Goal: Communication & Community: Answer question/provide support

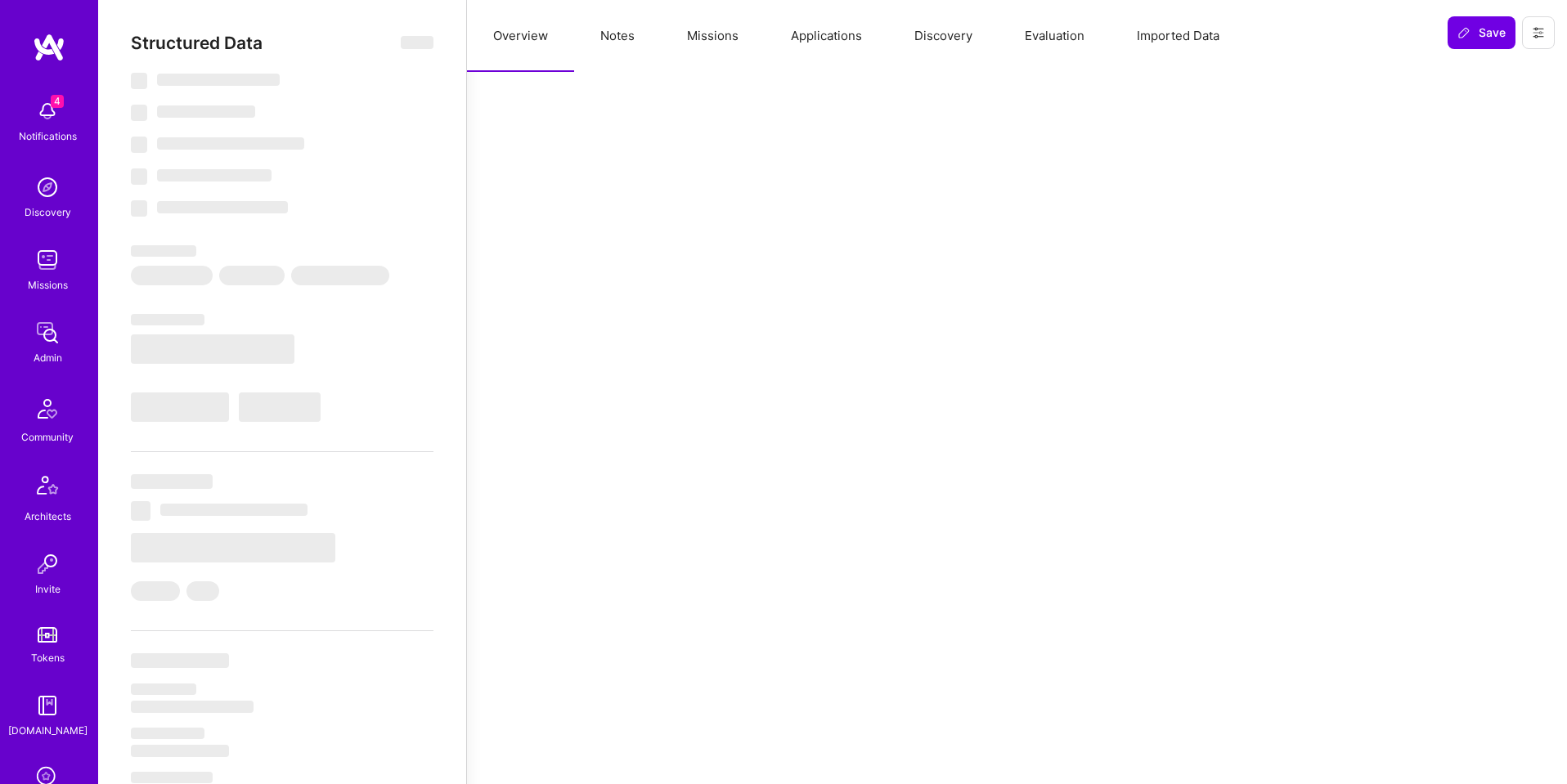
scroll to position [1, 0]
select select "Right Now"
select select "5"
select select "4"
select select "6"
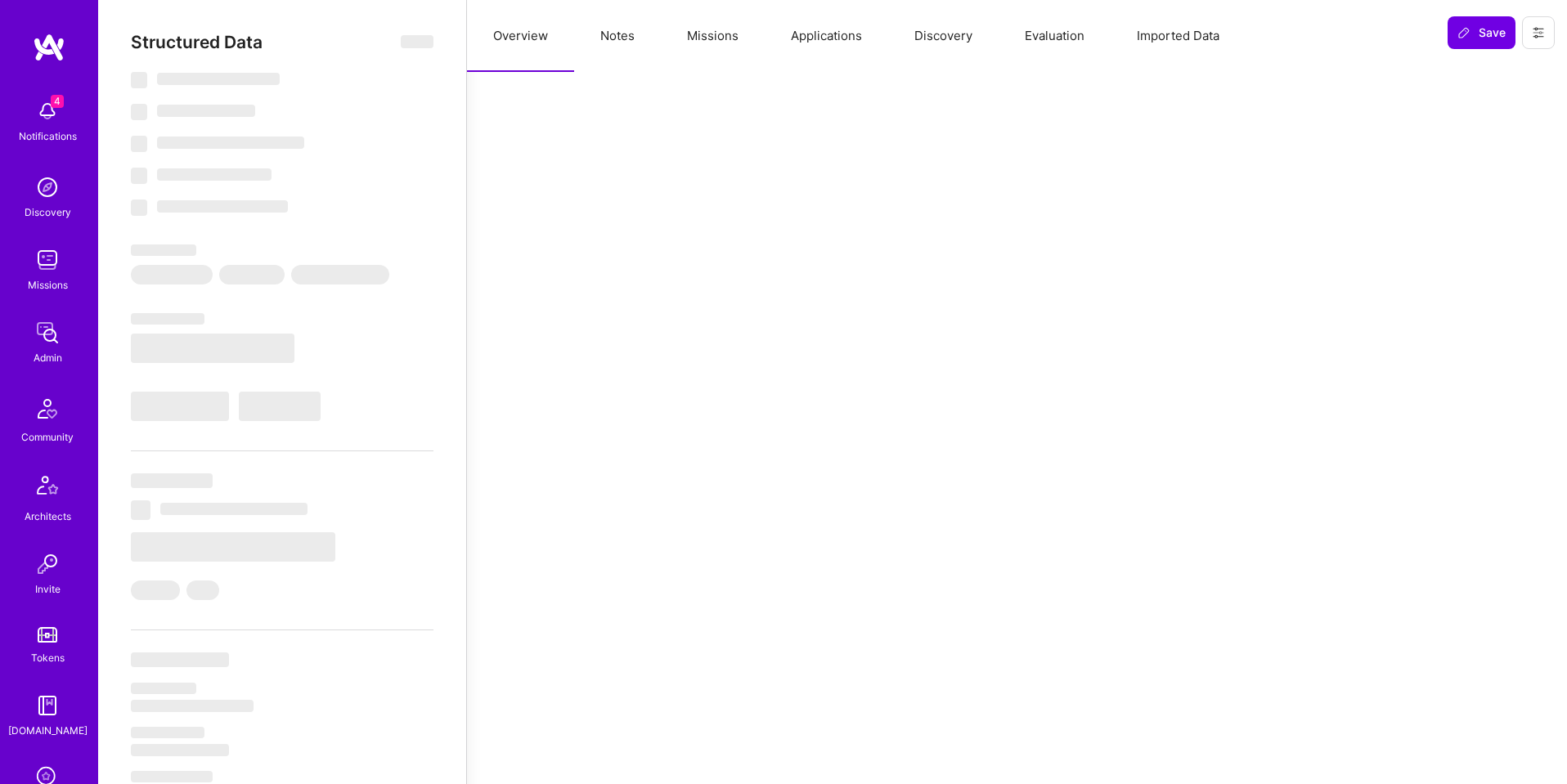
select select "7"
select select "RU"
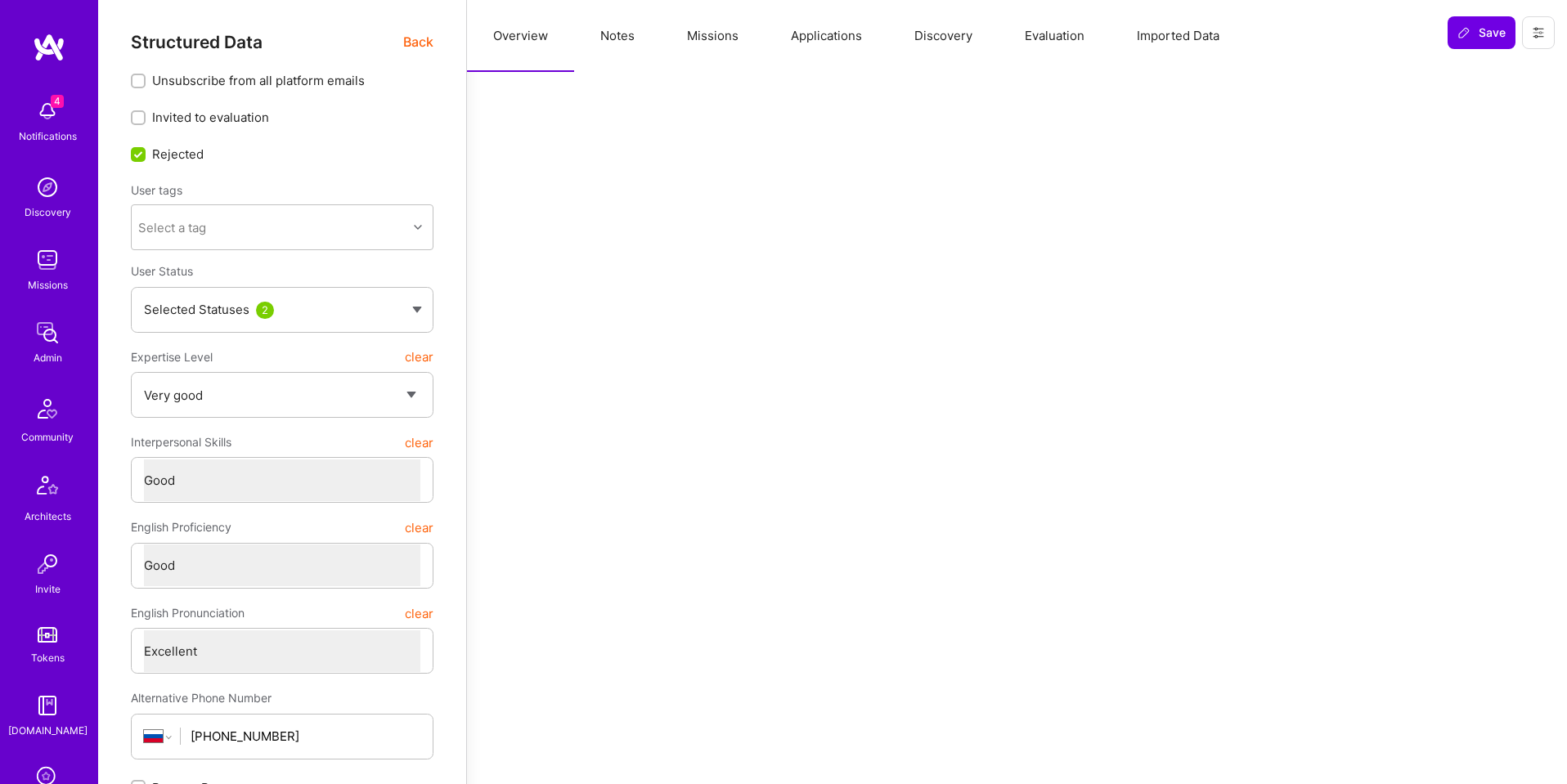
drag, startPoint x: 647, startPoint y: 42, endPoint x: 623, endPoint y: 38, distance: 24.3
click at [646, 42] on button "Notes" at bounding box center [618, 36] width 87 height 72
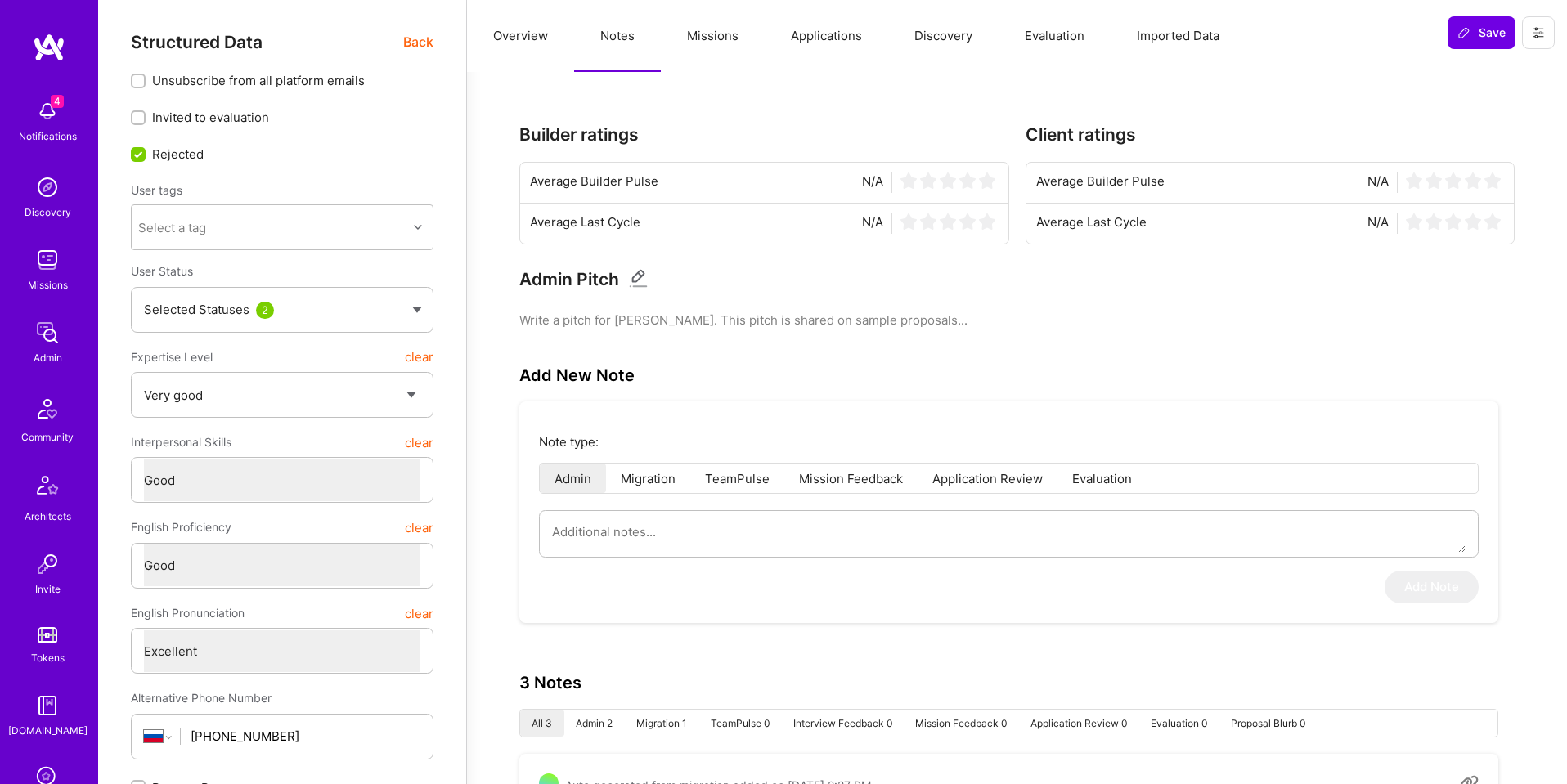
scroll to position [290, 0]
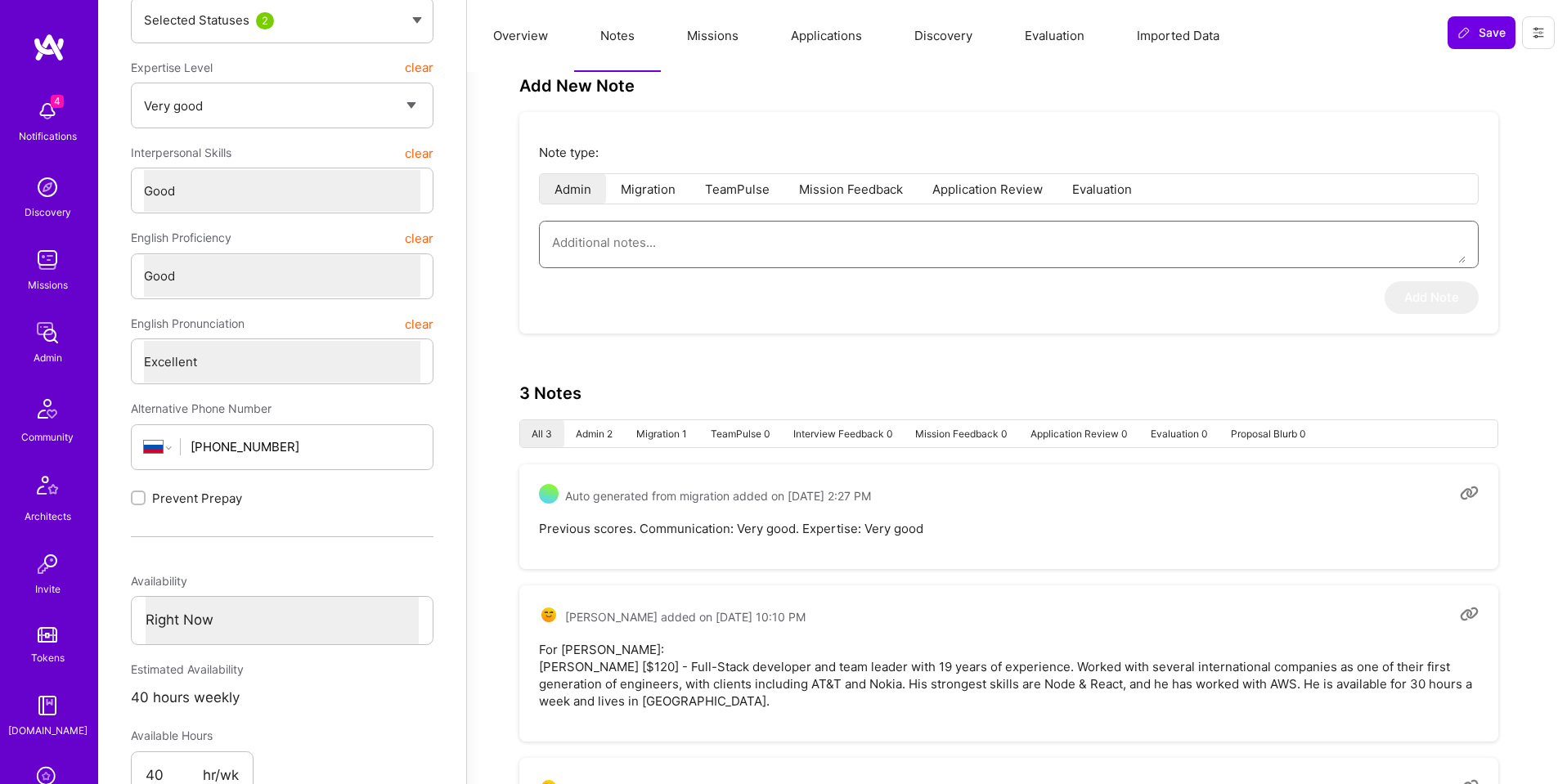
click at [681, 238] on textarea at bounding box center [1009, 242] width 914 height 42
type textarea "x"
type textarea "R"
type textarea "x"
type textarea "Re"
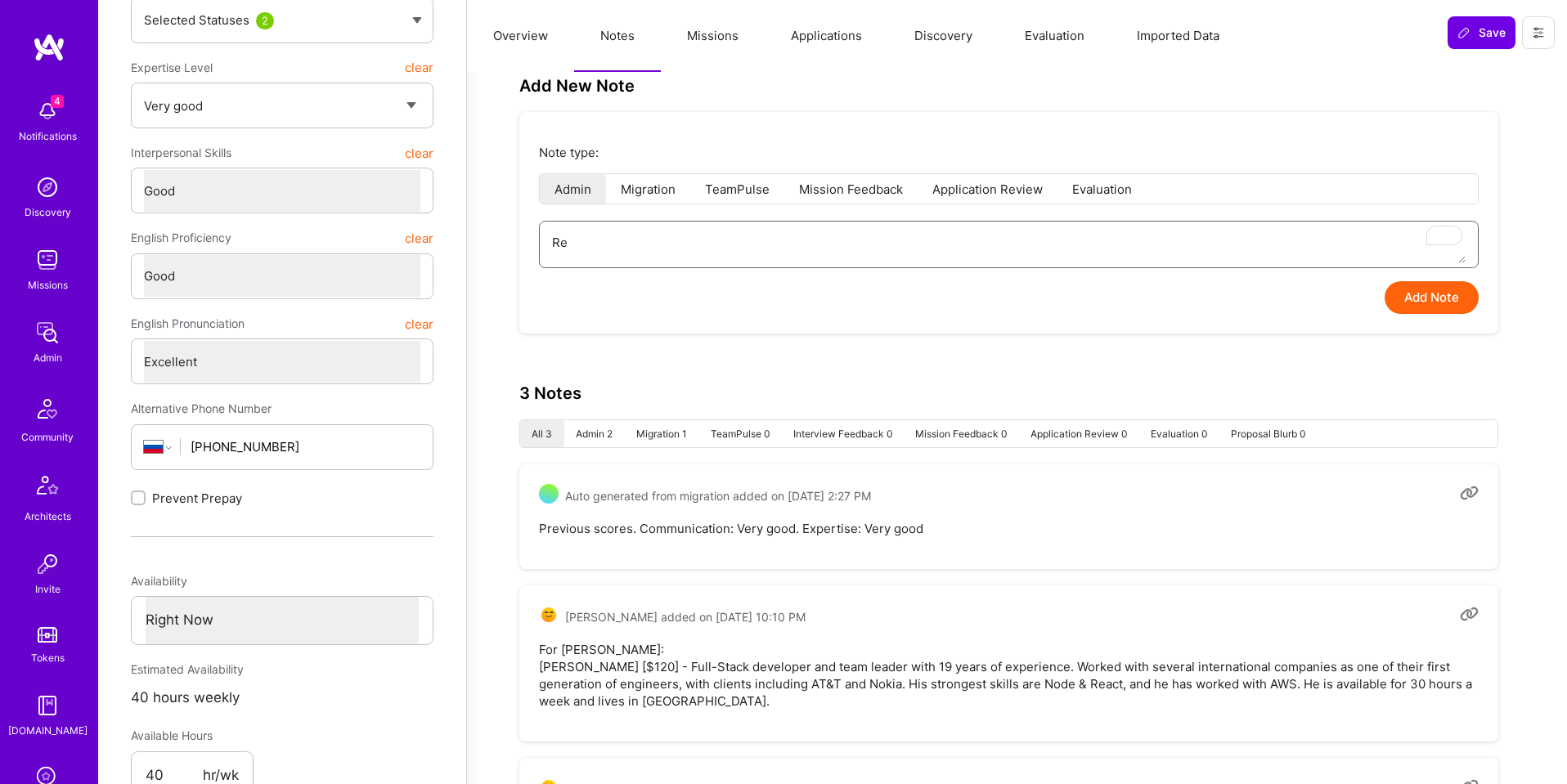
type textarea "x"
type textarea "Rej"
type textarea "x"
type textarea "Reje"
type textarea "x"
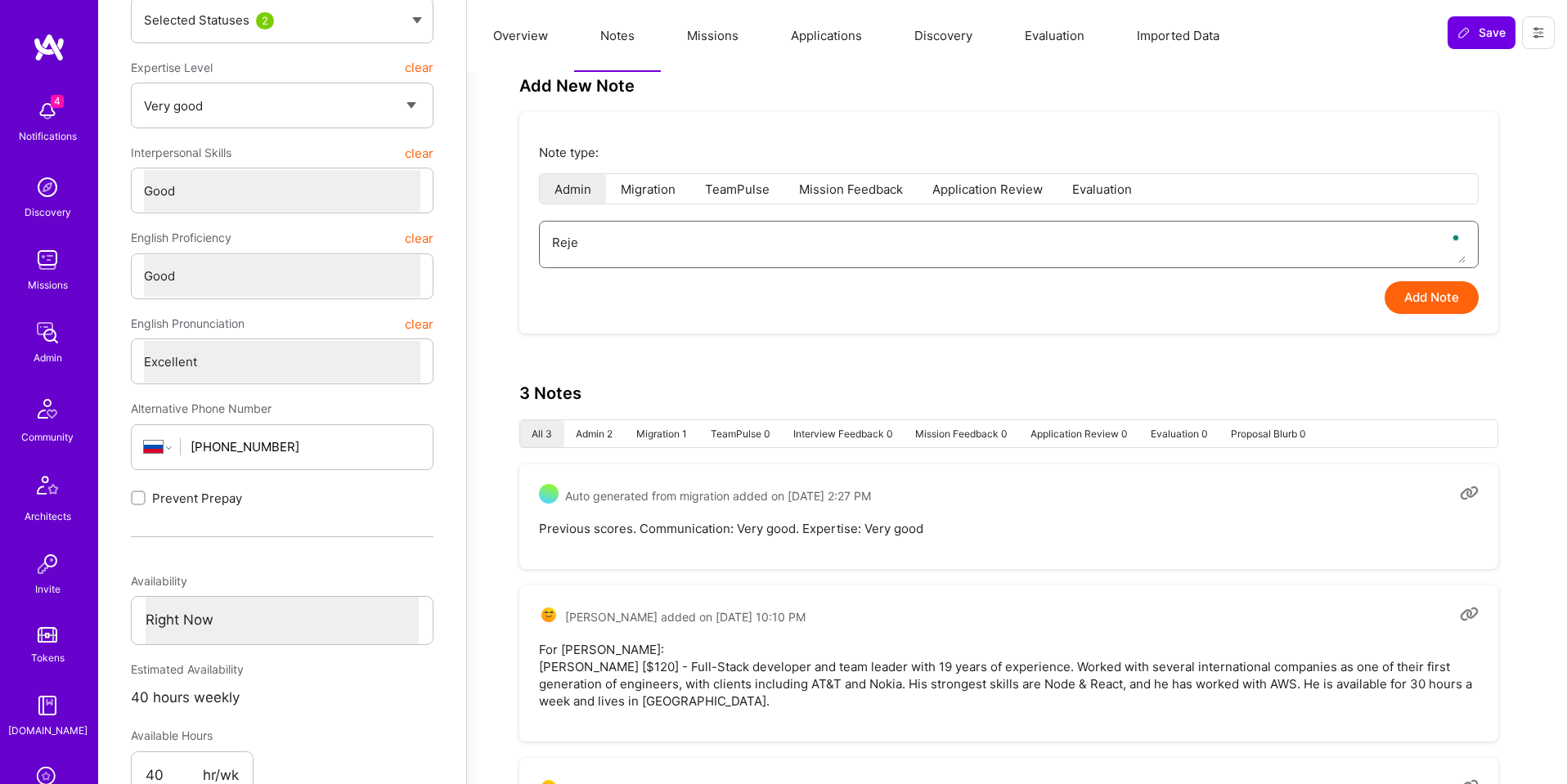
type textarea "Rejec"
type textarea "x"
type textarea "Reject"
type textarea "x"
type textarea "Rejecte"
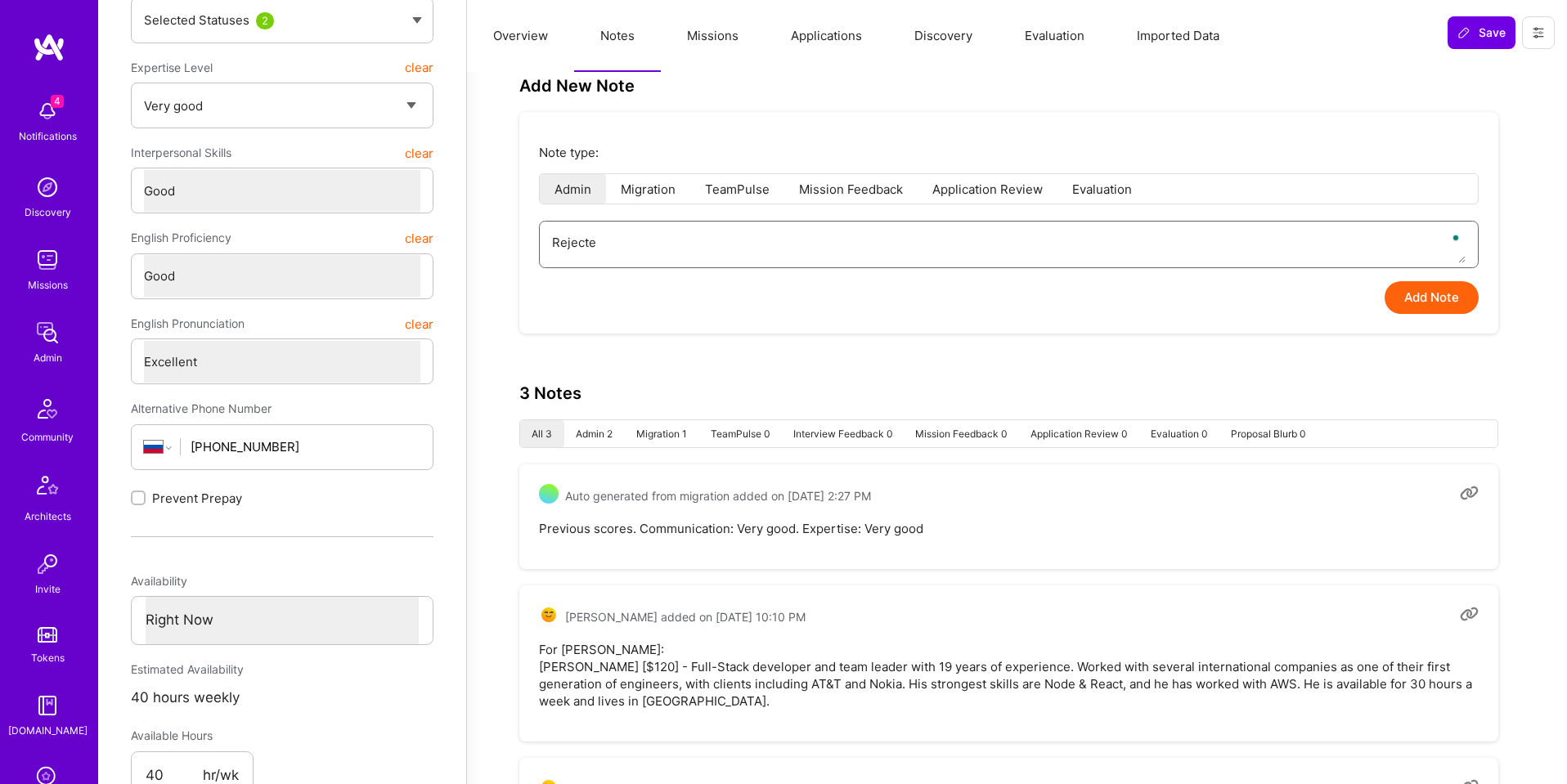
type textarea "x"
type textarea "Rejected"
type textarea "x"
type textarea "Rejected"
type textarea "x"
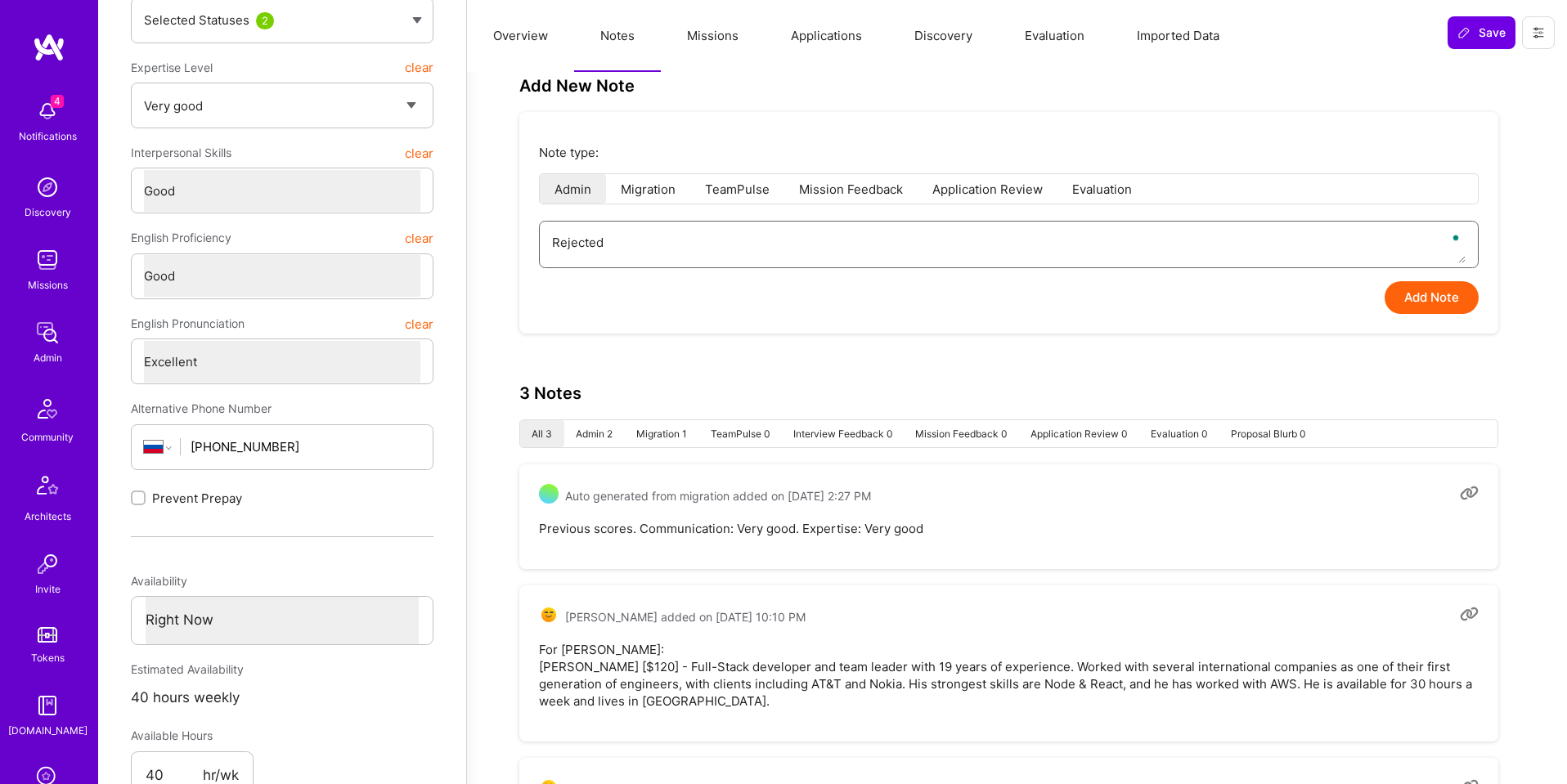
type textarea "Rejected d"
type textarea "x"
type textarea "Rejected du"
type textarea "x"
type textarea "Rejected due"
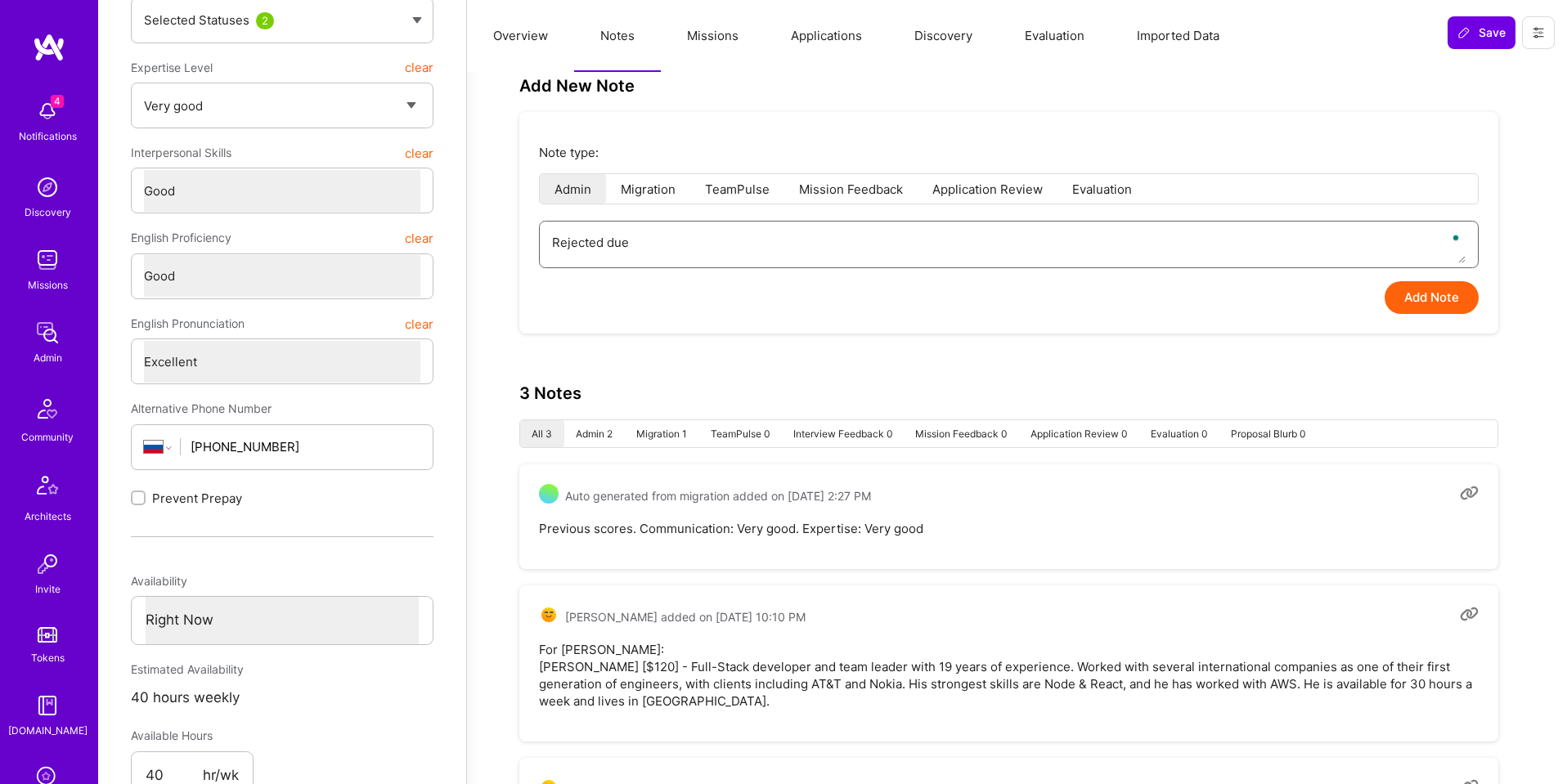
type textarea "x"
type textarea "Rejected due"
type textarea "x"
type textarea "Rejected due t"
type textarea "x"
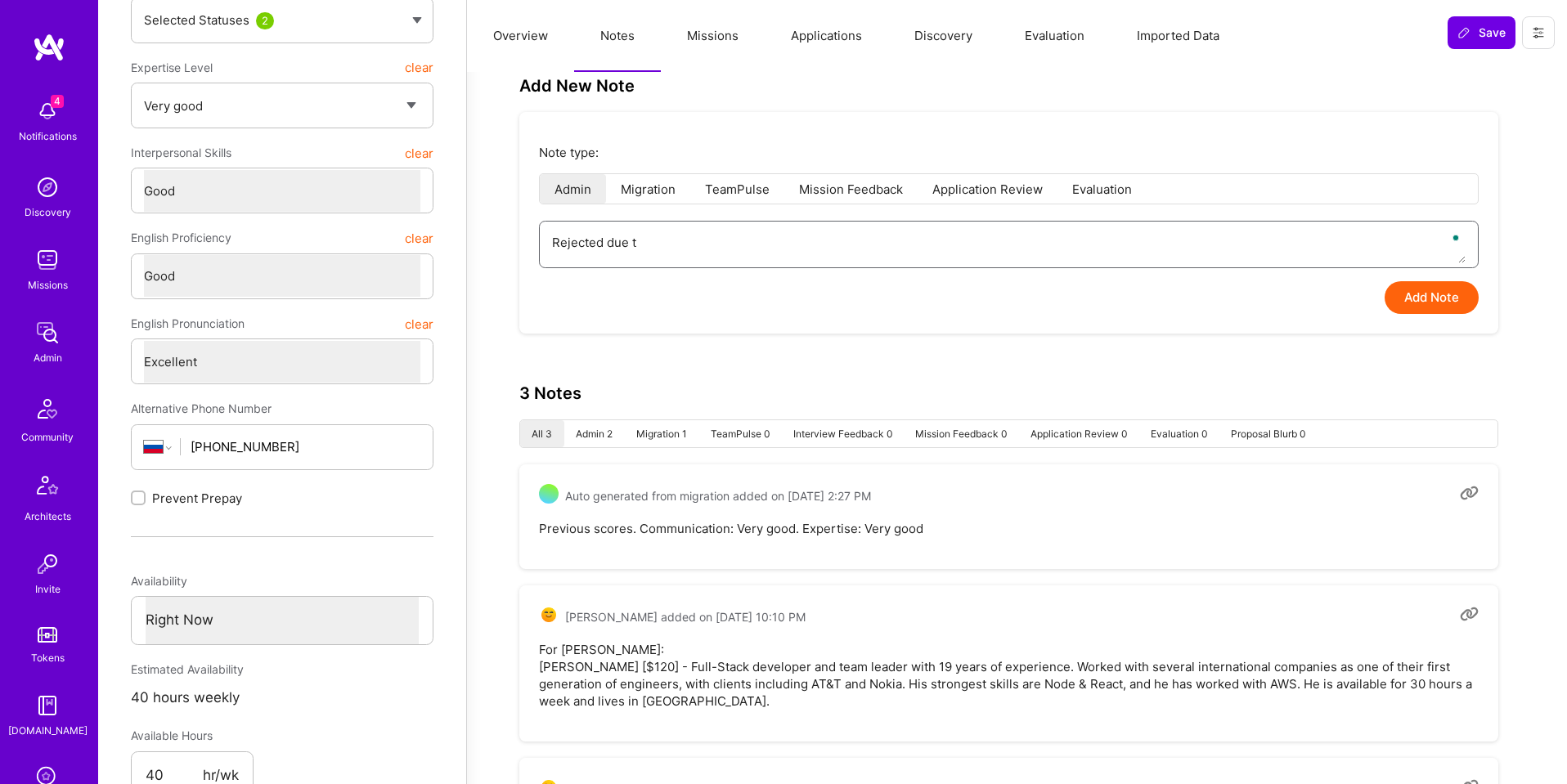
type textarea "Rejected due to"
type textarea "x"
type textarea "Rejected due to b"
type textarea "x"
type textarea "Rejected due to be"
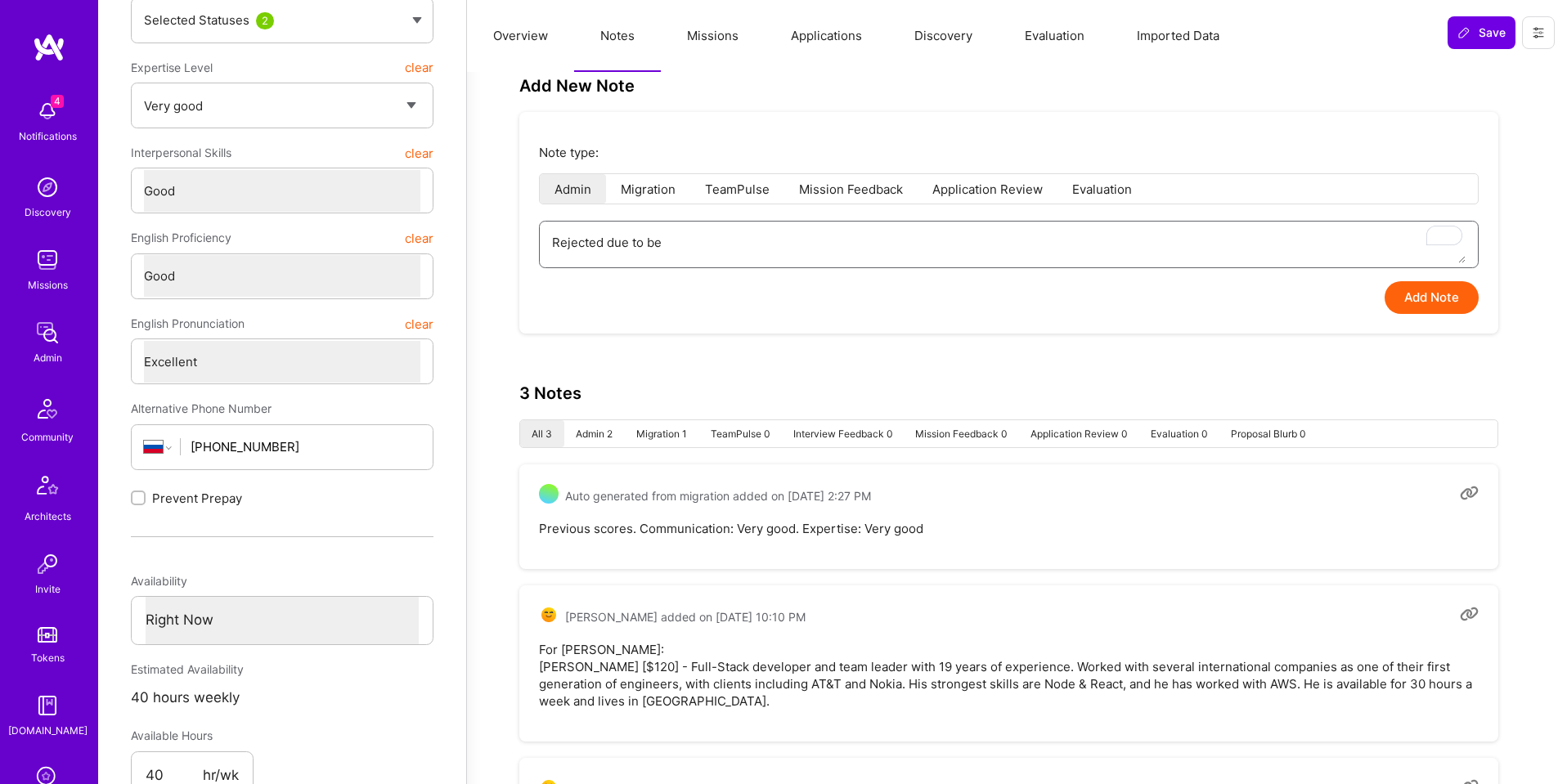
type textarea "x"
type textarea "Rejected due to bei"
type textarea "x"
type textarea "Rejected due to bein"
type textarea "x"
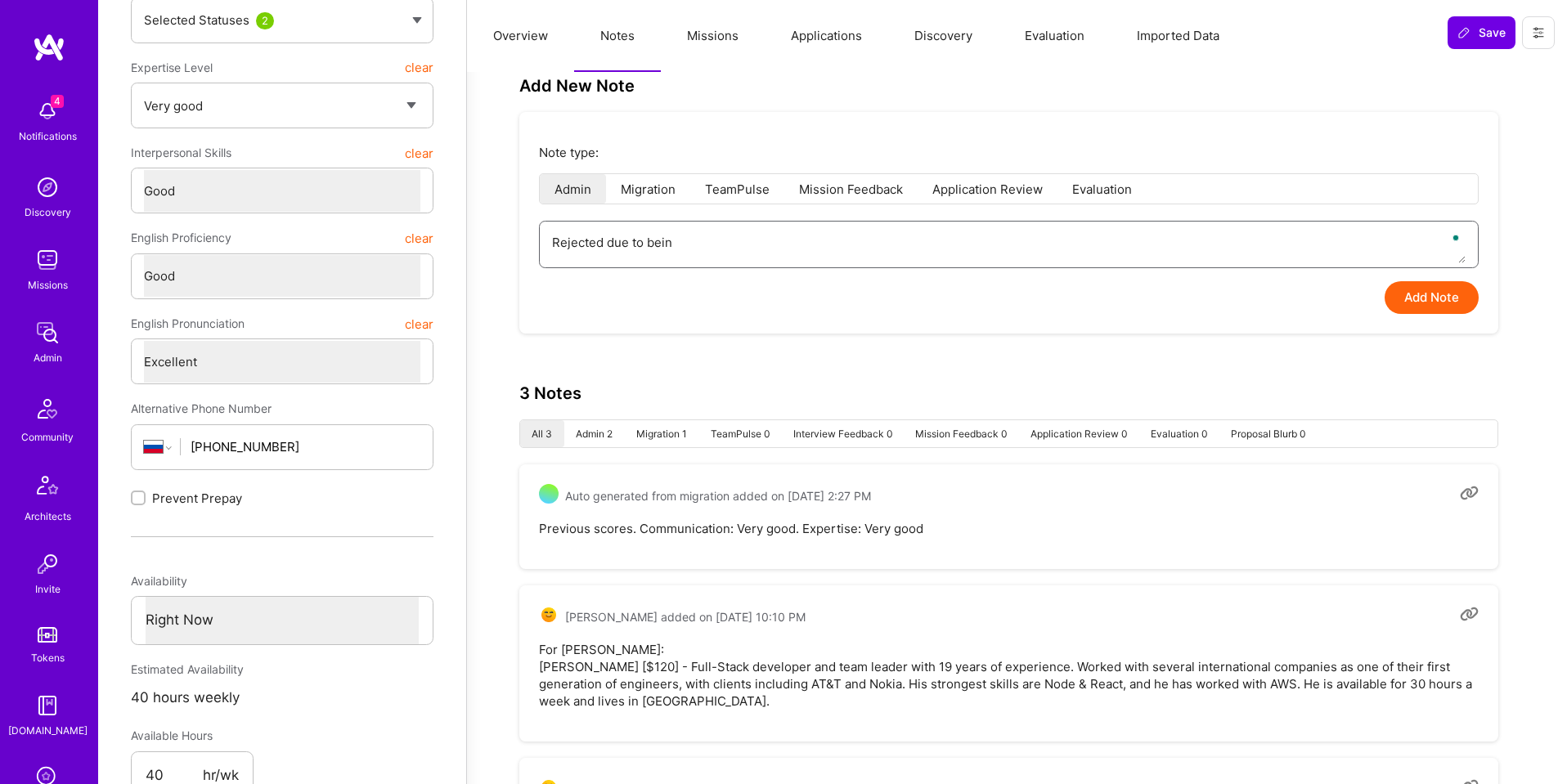
type textarea "Rejected due to being"
type textarea "x"
type textarea "Rejected due to being"
type textarea "x"
type textarea "Rejected due to being l"
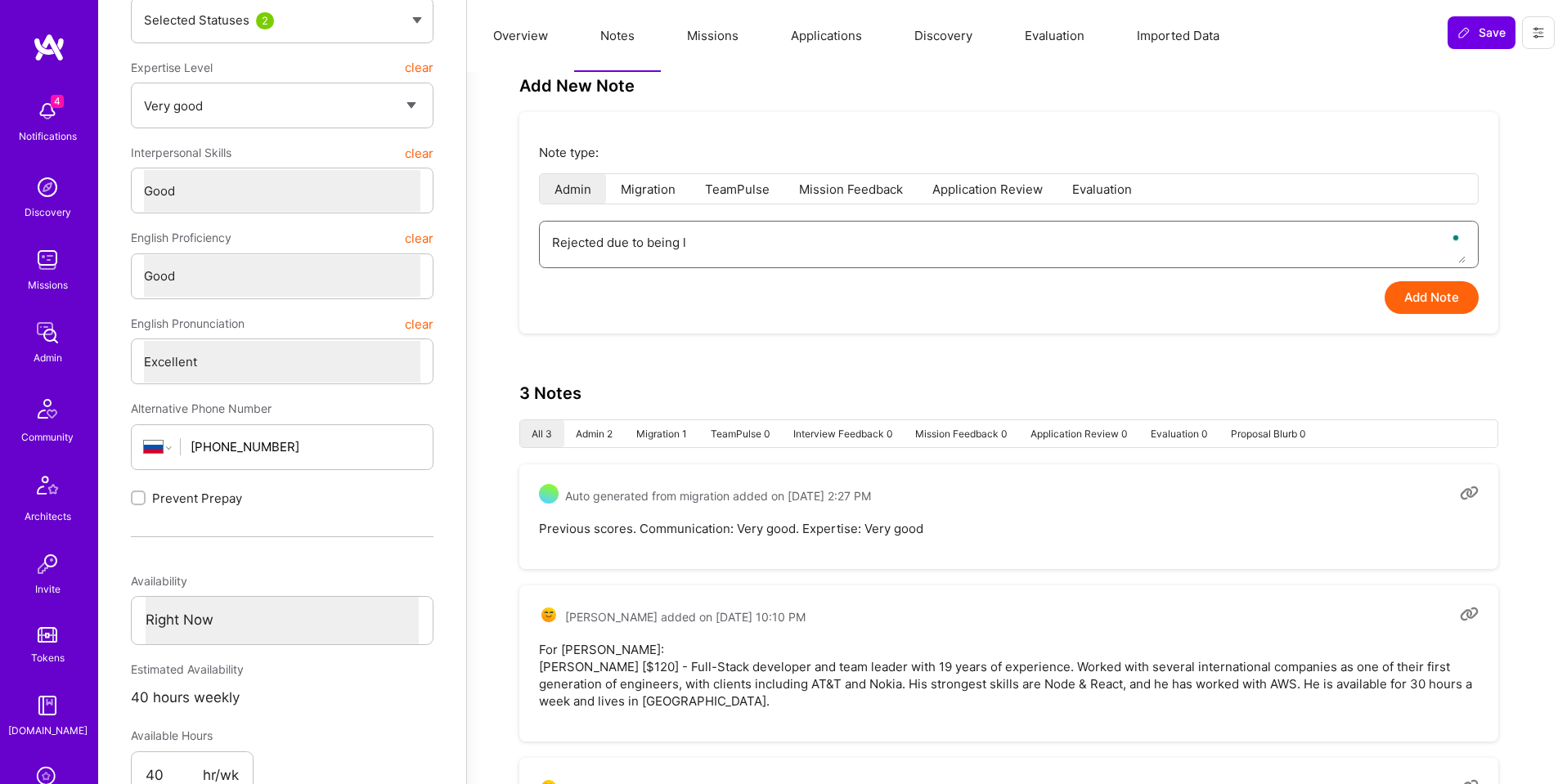
type textarea "x"
type textarea "Rejected due to being lo"
type textarea "x"
type textarea "Rejected due to being loc"
type textarea "x"
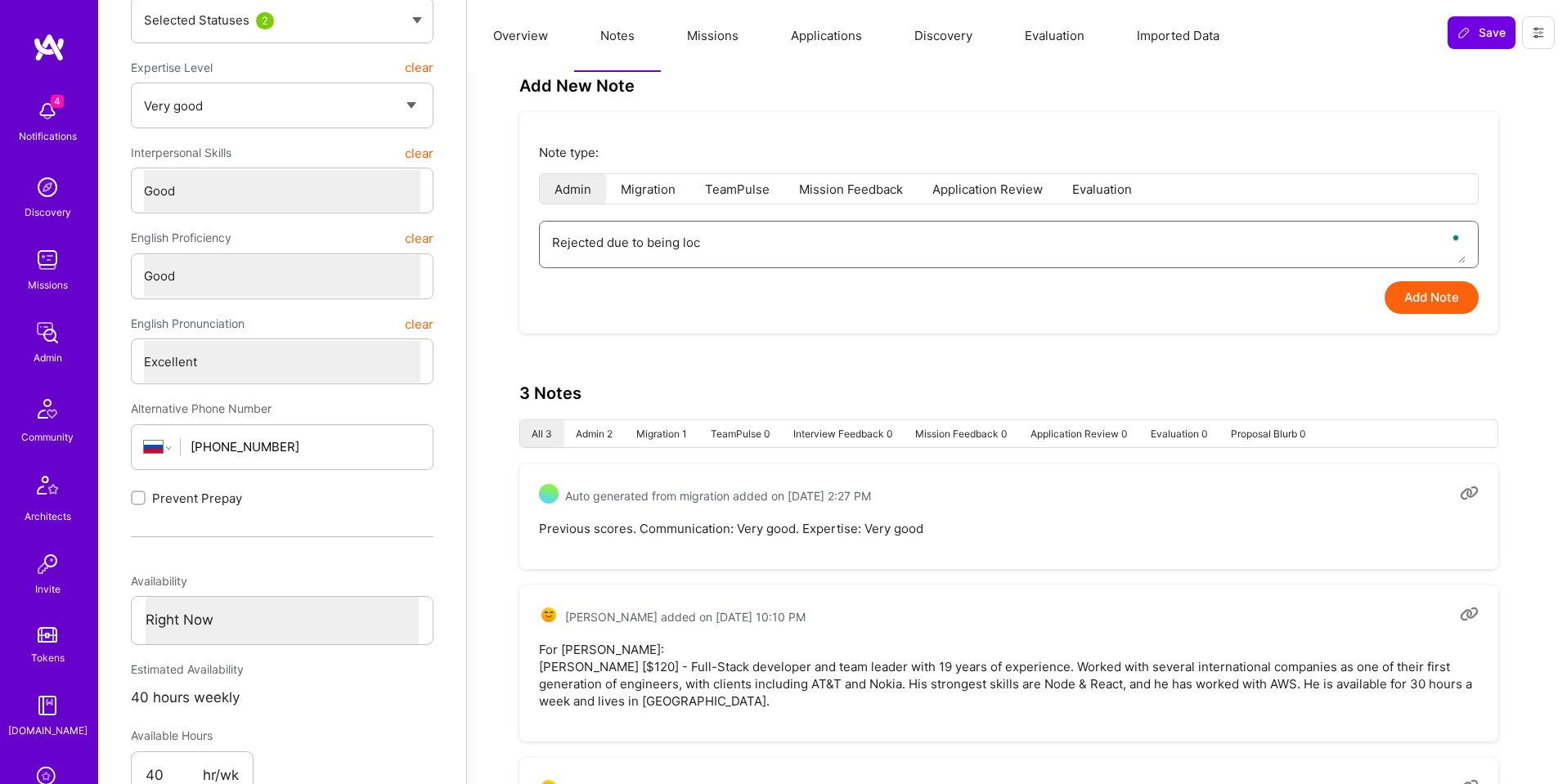
type textarea "Rejected due to being loca"
type textarea "x"
type textarea "Rejected due to being locat"
type textarea "x"
type textarea "Rejected due to being locate"
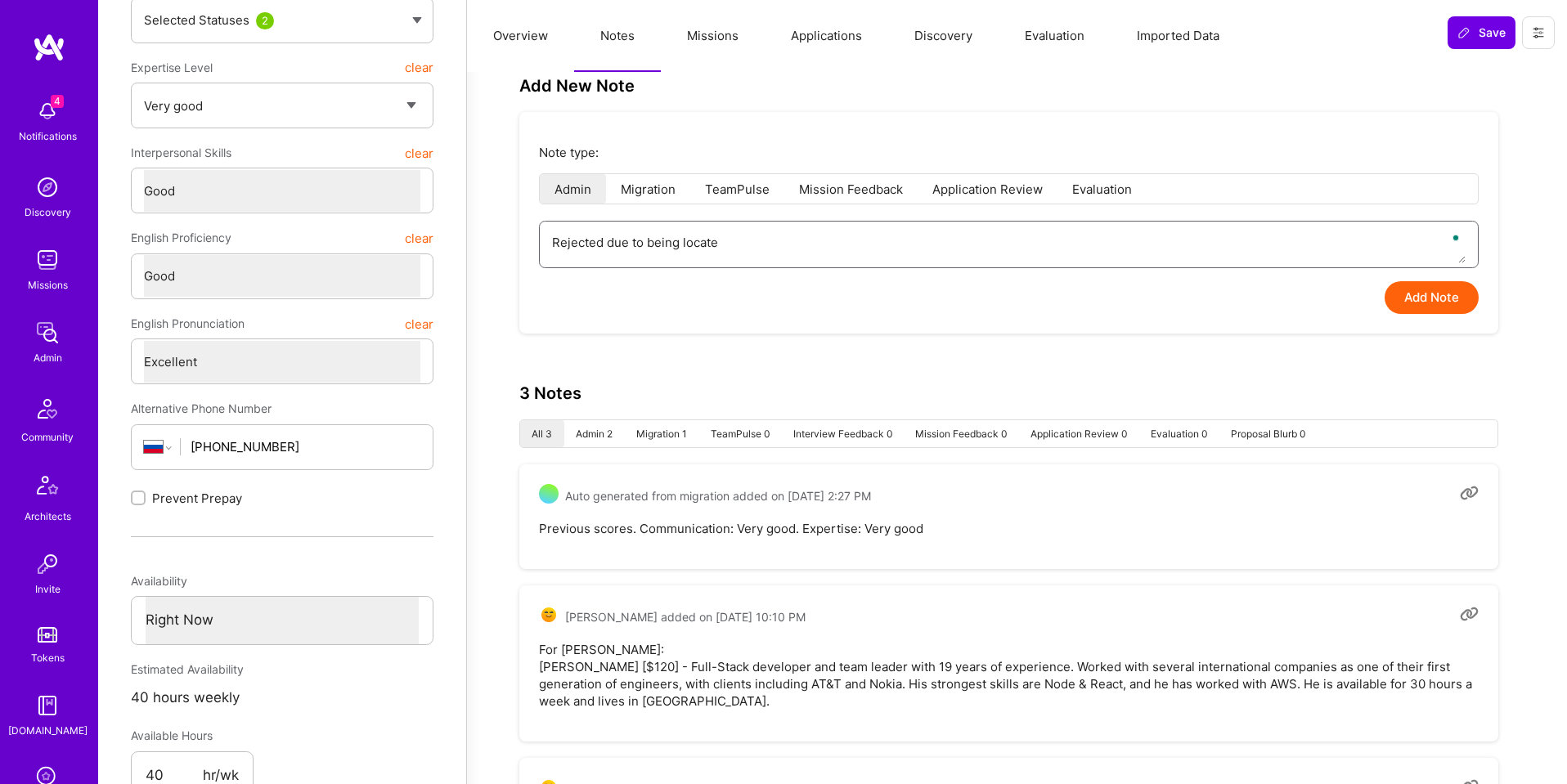
type textarea "x"
type textarea "Rejected due to being located"
type textarea "x"
type textarea "Rejected due to being located"
type textarea "x"
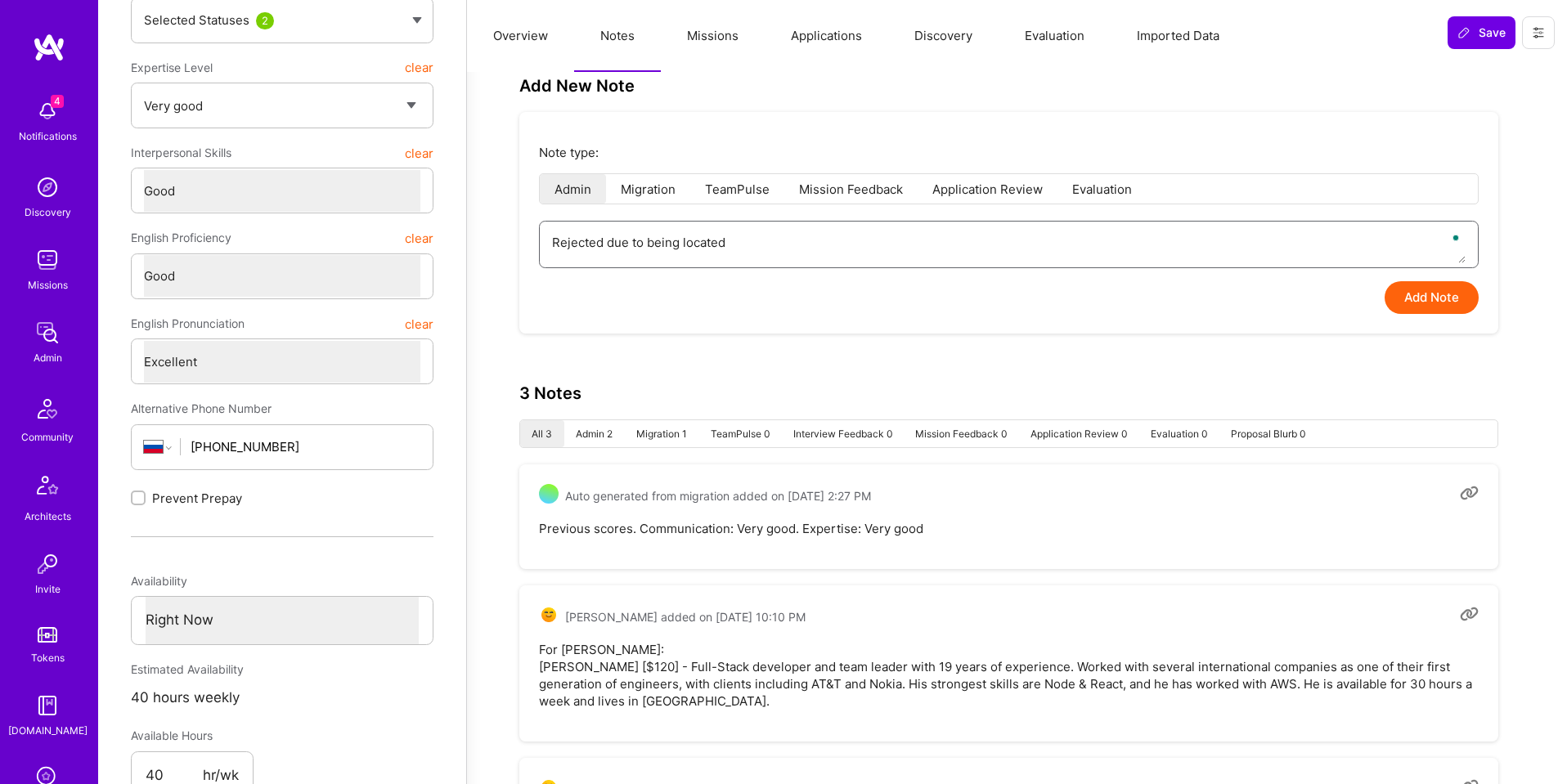
type textarea "Rejected due to being located i"
type textarea "x"
type textarea "Rejected due to being located in"
type textarea "x"
type textarea "Rejected due to being located in"
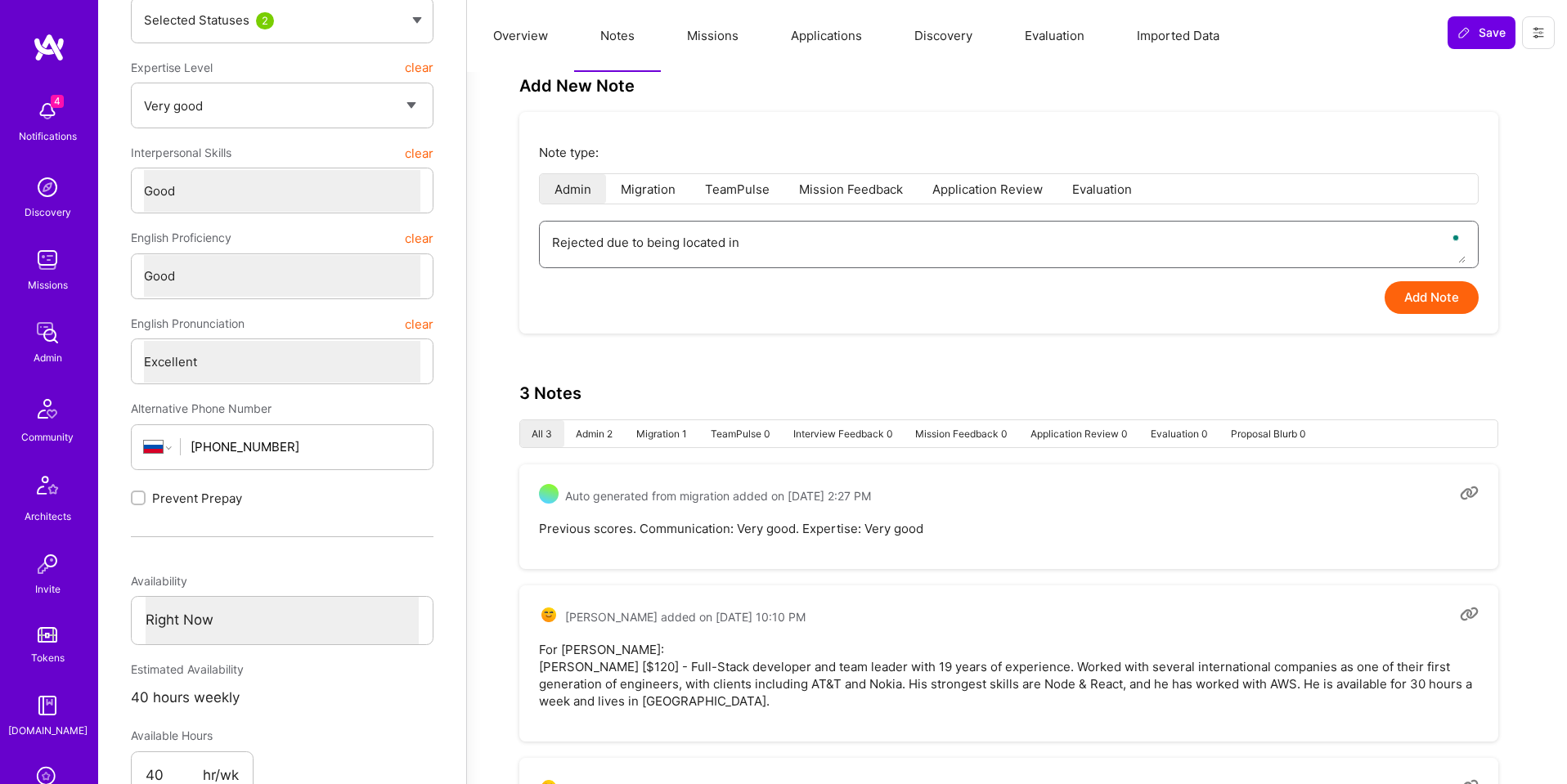
type textarea "x"
type textarea "Rejected due to being located in s"
type textarea "x"
type textarea "Rejected due to being located in"
type textarea "x"
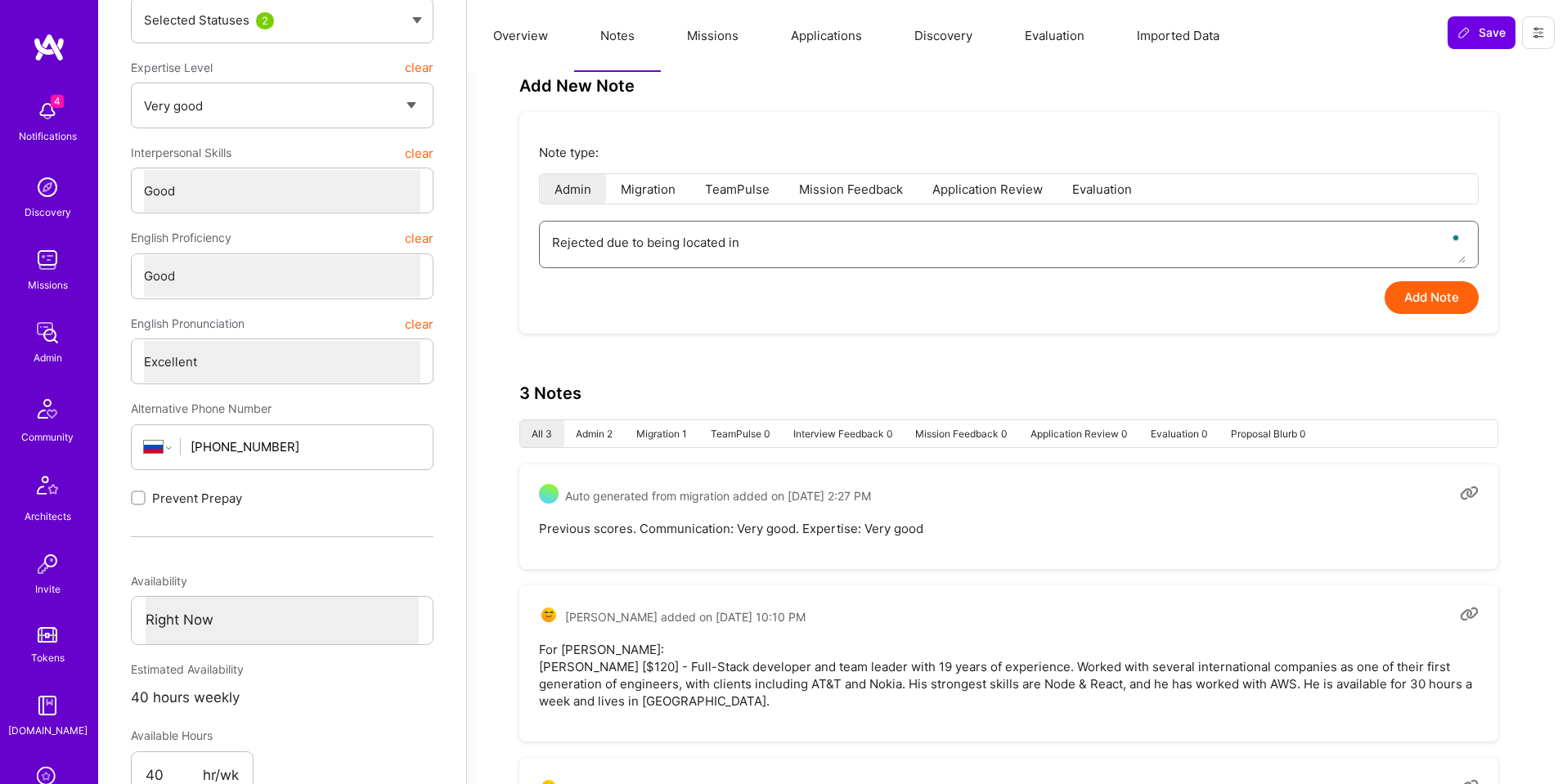
type textarea "Rejected due to being located in a"
type textarea "x"
type textarea "Rejected due to being located in a"
type textarea "x"
type textarea "Rejected due to being located in a s"
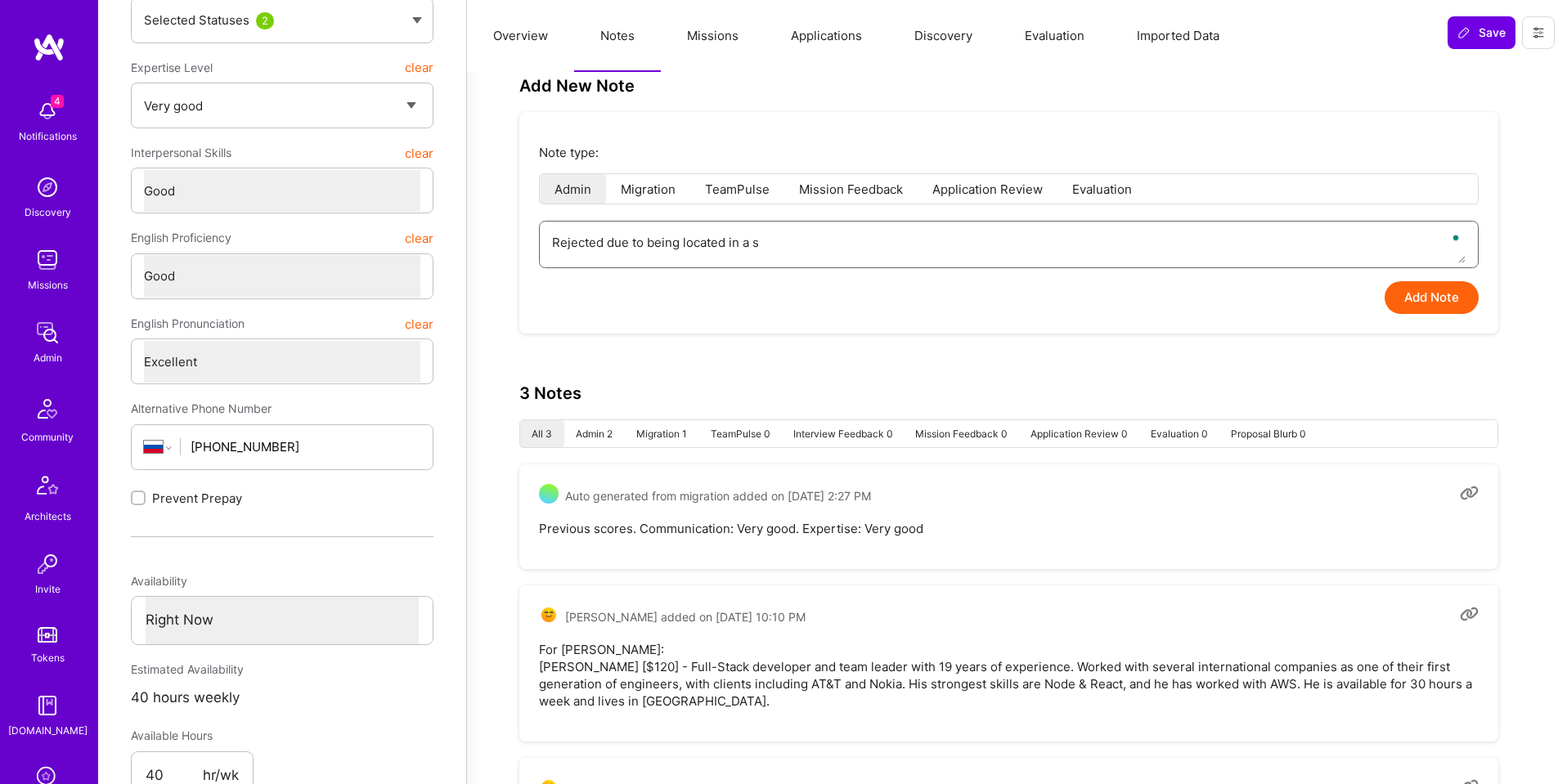
type textarea "x"
type textarea "Rejected due to being located in a sa"
type textarea "x"
type textarea "Rejected due to being located in a san"
type textarea "x"
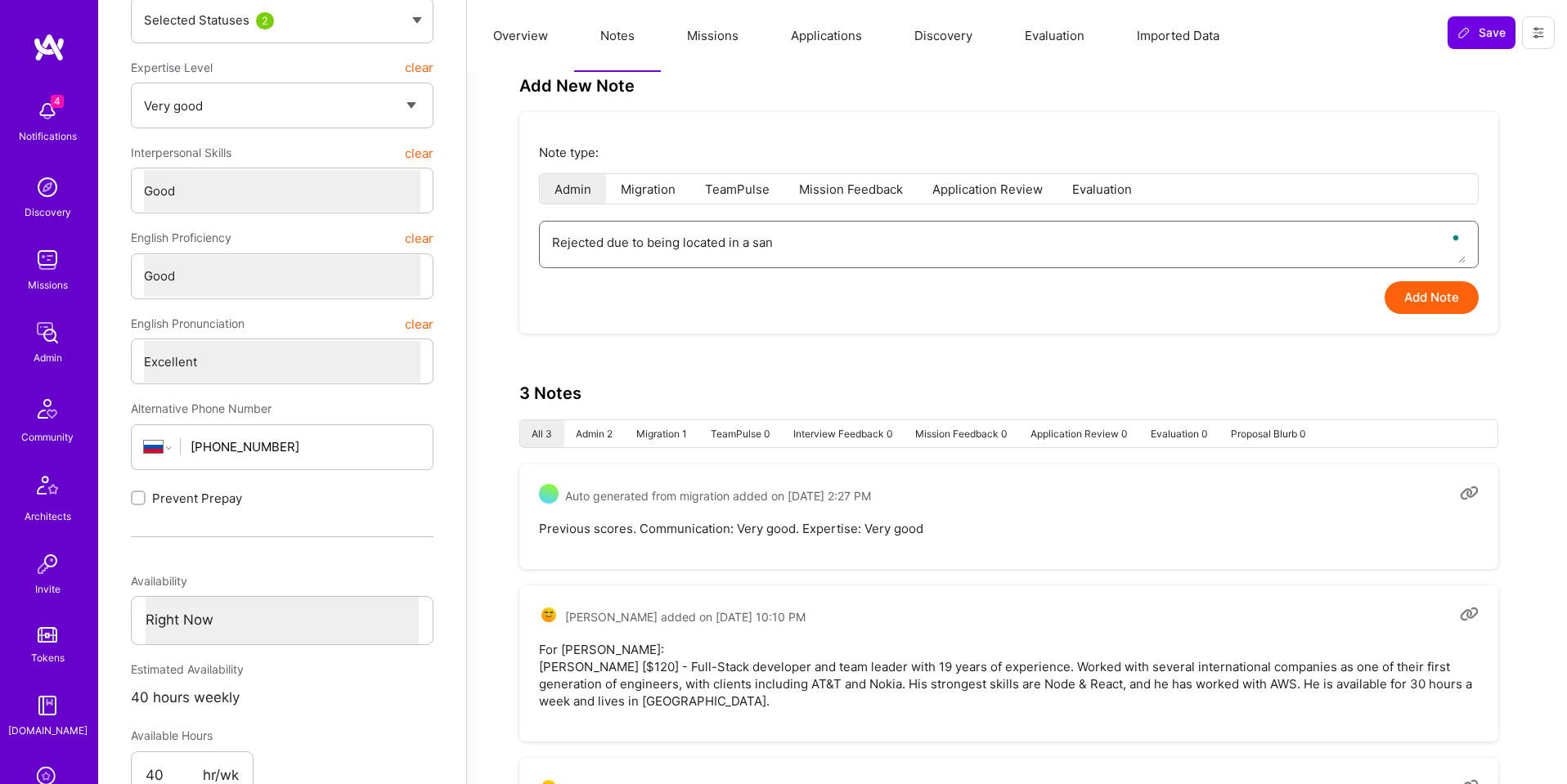
type textarea "Rejected due to being located in a sanc"
type textarea "x"
type textarea "Rejected due to being located in a sanct"
type textarea "x"
type textarea "Rejected due to being located in a sancti"
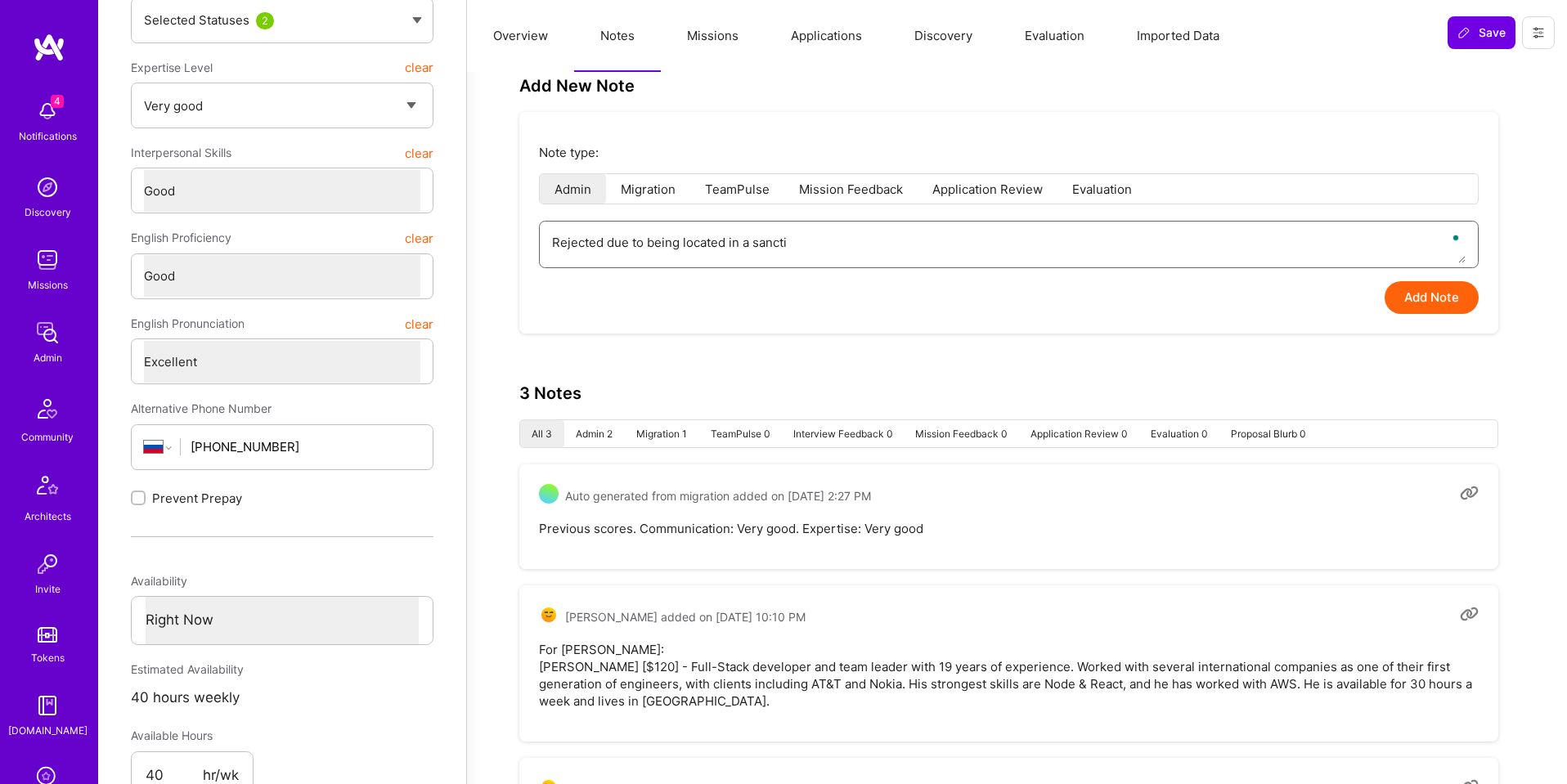
type textarea "x"
type textarea "Rejected due to being located in a sanctio"
type textarea "x"
type textarea "Rejected due to being located in a sanction"
type textarea "x"
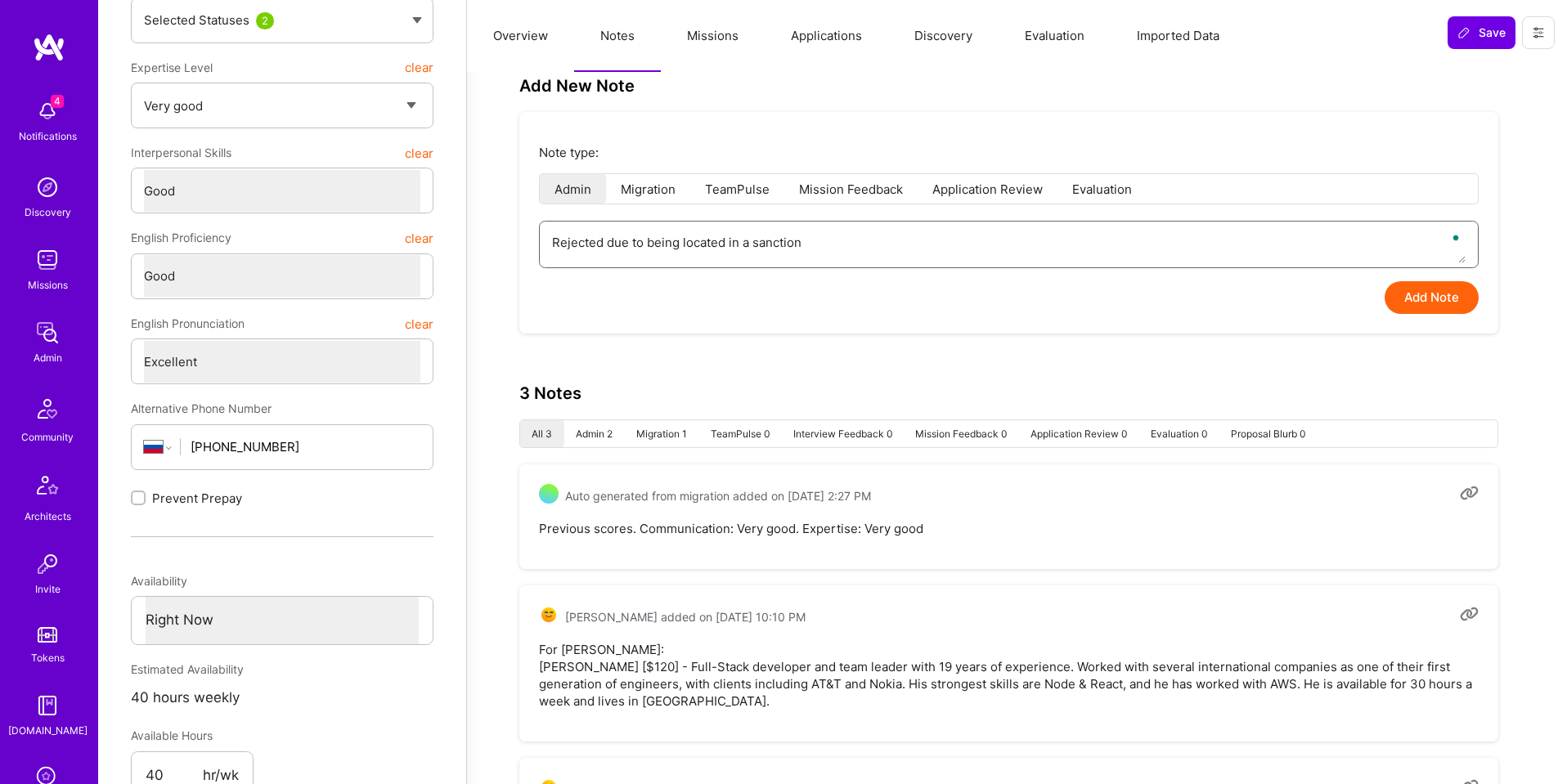
type textarea "Rejected due to being located in a sanctione"
type textarea "x"
type textarea "Rejected due to being located in a sanctioned"
type textarea "x"
type textarea "Rejected due to being located in a sanctioned"
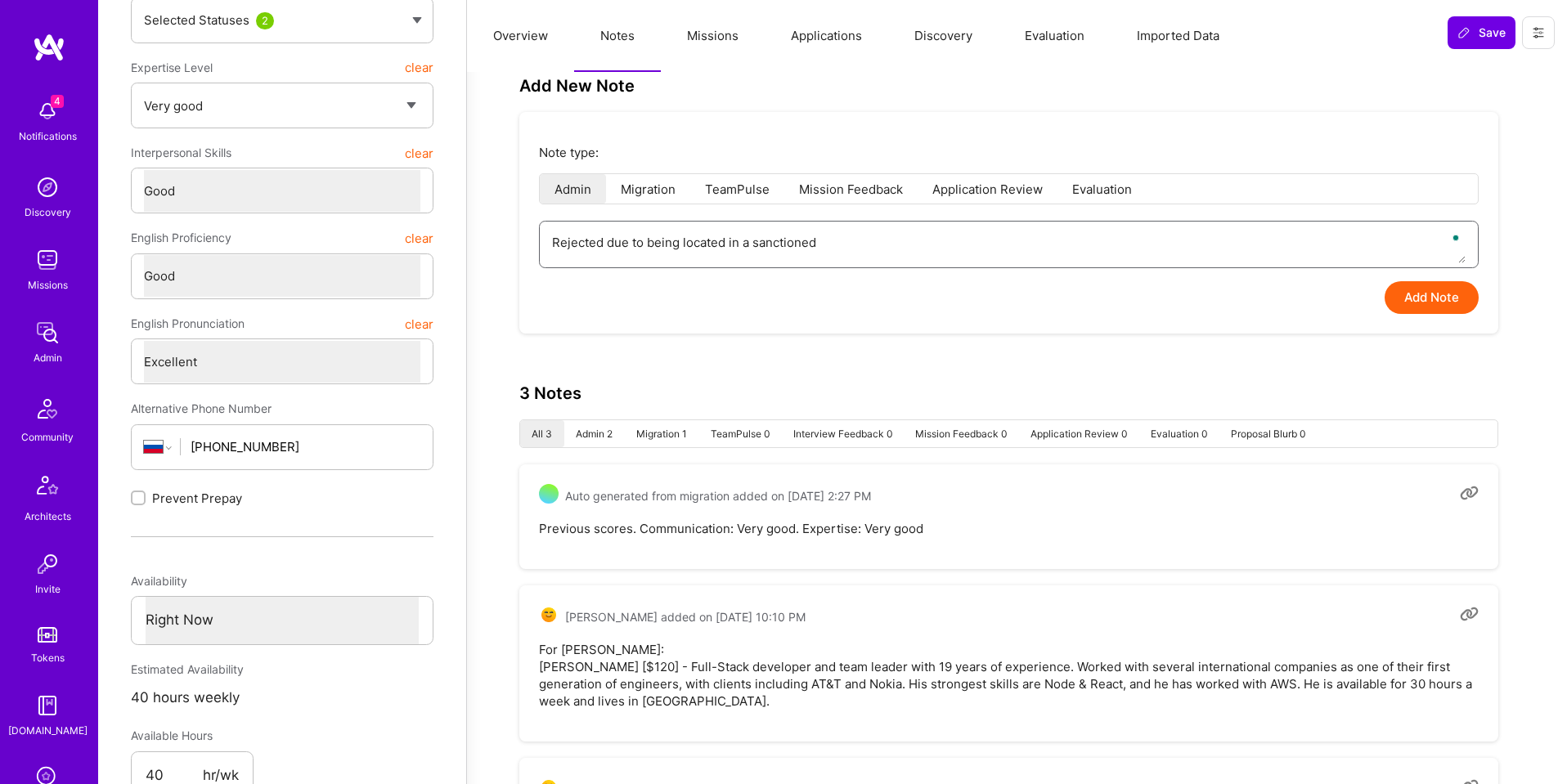
type textarea "x"
type textarea "Rejected due to being located in a sanctioned c"
type textarea "x"
type textarea "Rejected due to being located in a sanctioned co"
type textarea "x"
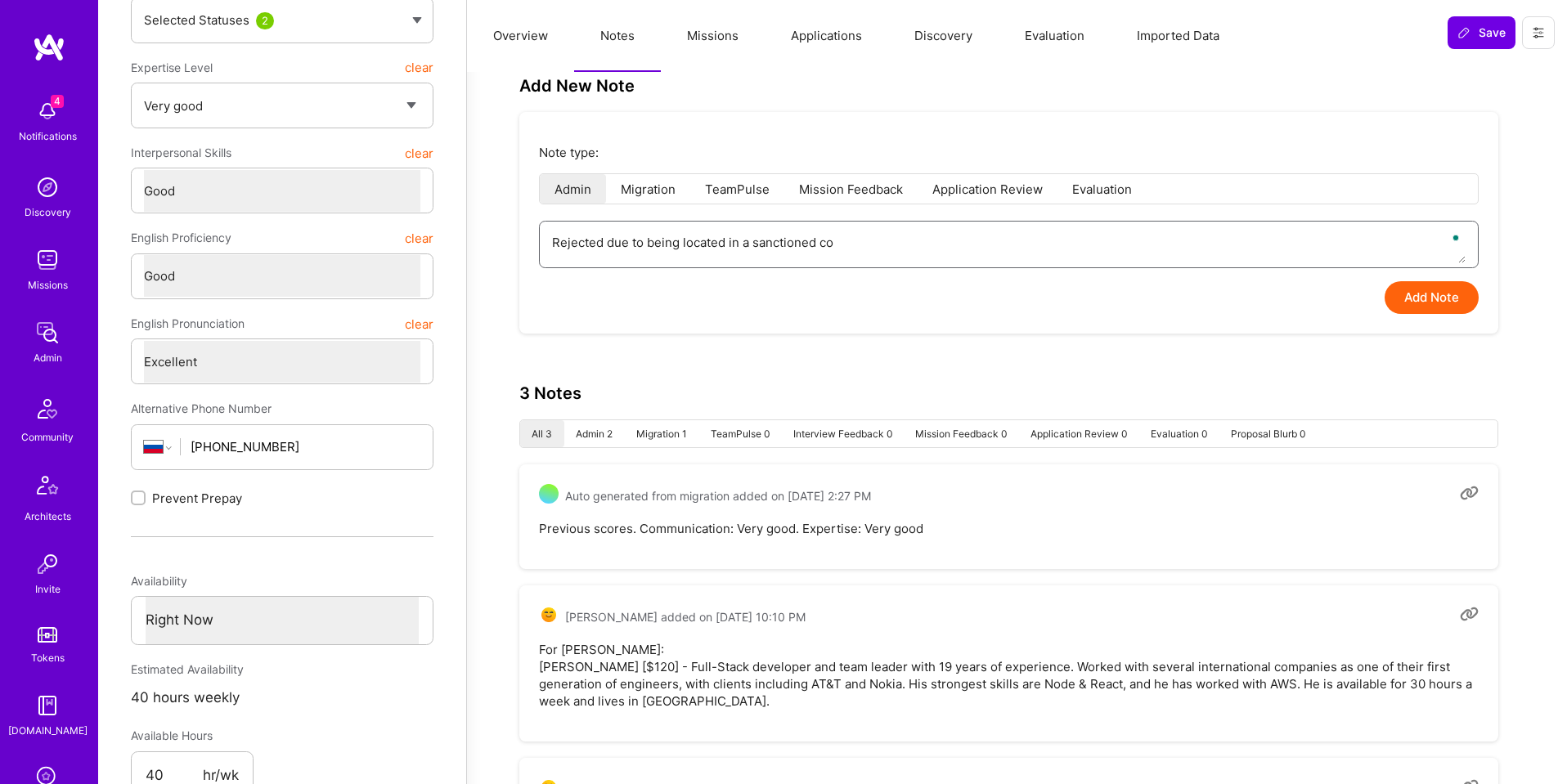
type textarea "Rejected due to being located in a sanctioned cou"
type textarea "x"
type textarea "Rejected due to being located in a sanctioned coun"
type textarea "x"
type textarea "Rejected due to being located in a sanctioned count"
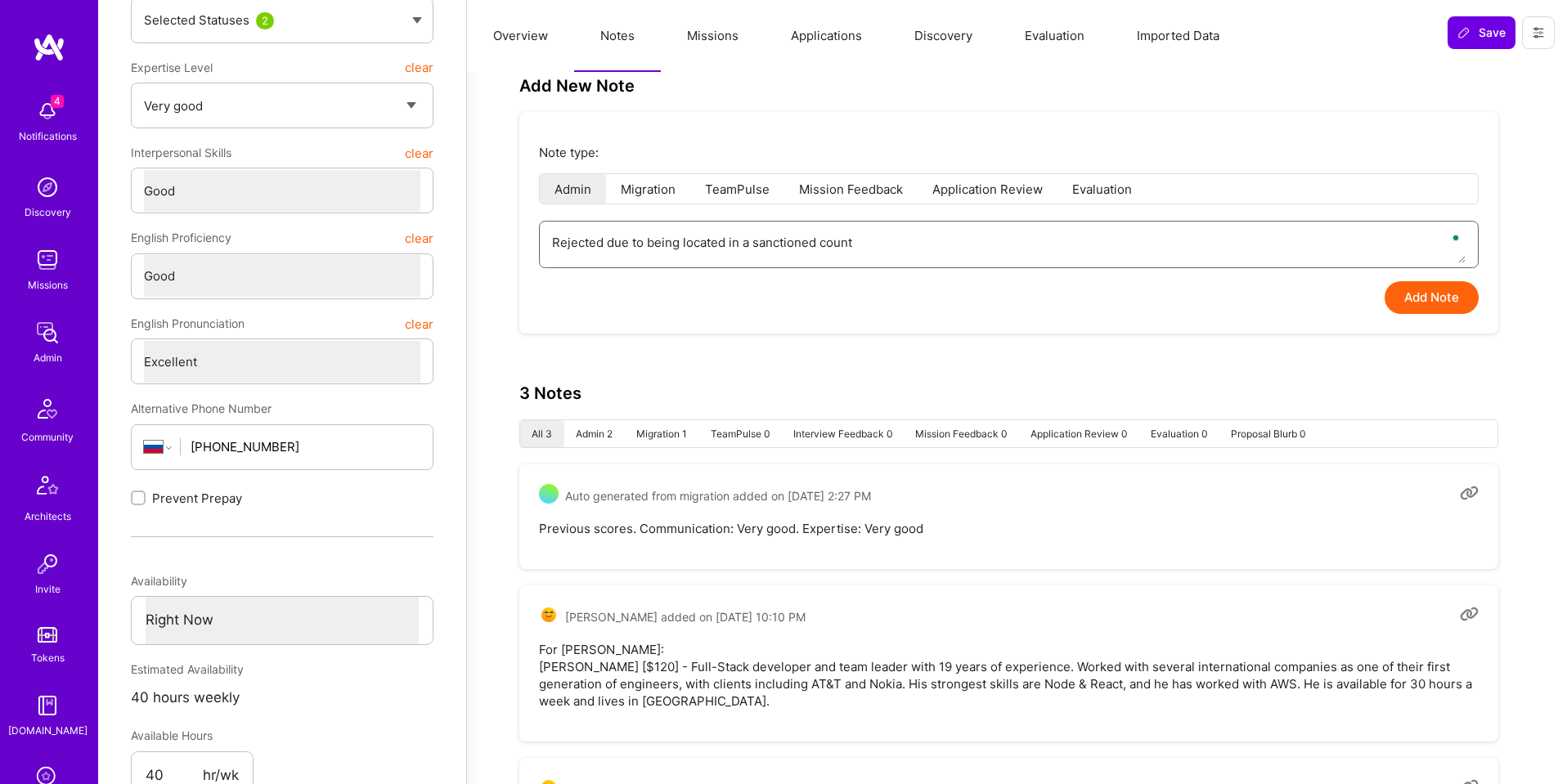
type textarea "x"
type textarea "Rejected due to being located in a sanctioned countr"
type textarea "x"
type textarea "Rejected due to being located in a sanctioned country"
type textarea "x"
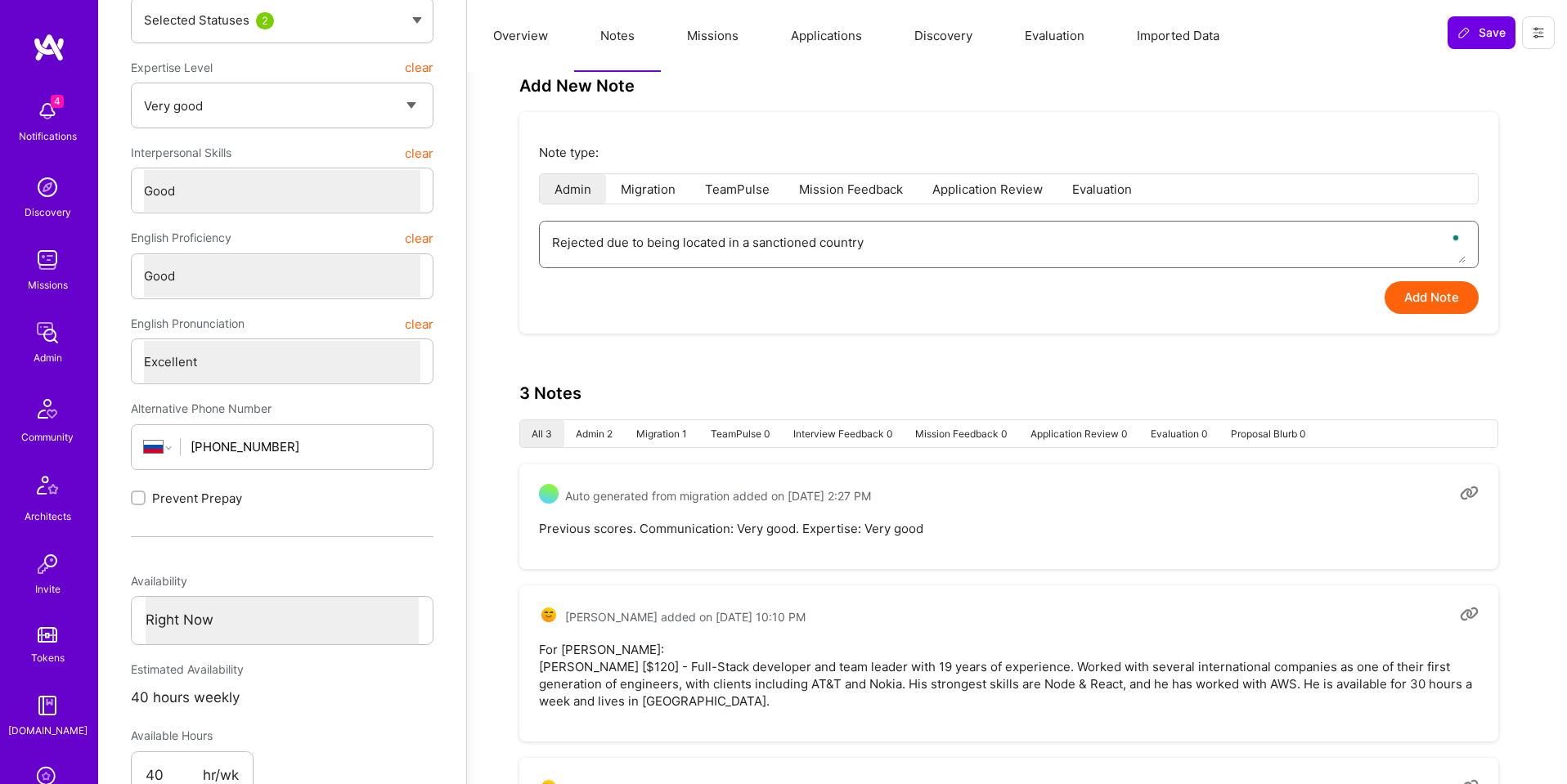
type textarea "Rejected due to being located in a sanctioned country"
type textarea "x"
type textarea "Rejected due to being located in a sanctioned country ("
type textarea "x"
type textarea "Rejected due to being located in a sanctioned country (R"
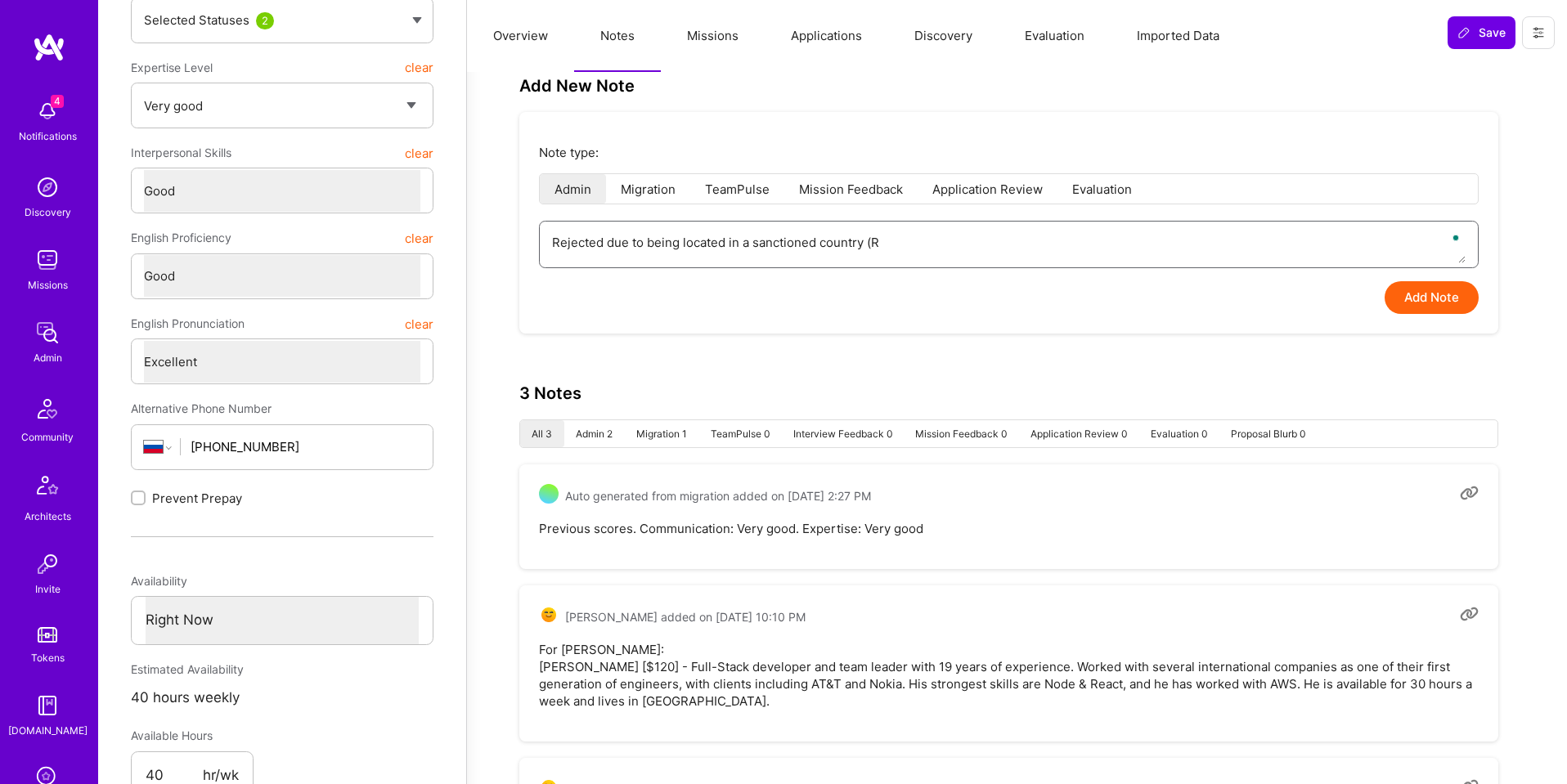
type textarea "x"
type textarea "Rejected due to being located in a sanctioned country (RI"
type textarea "x"
type textarea "Rejected due to being located in a sanctioned country (R"
type textarea "x"
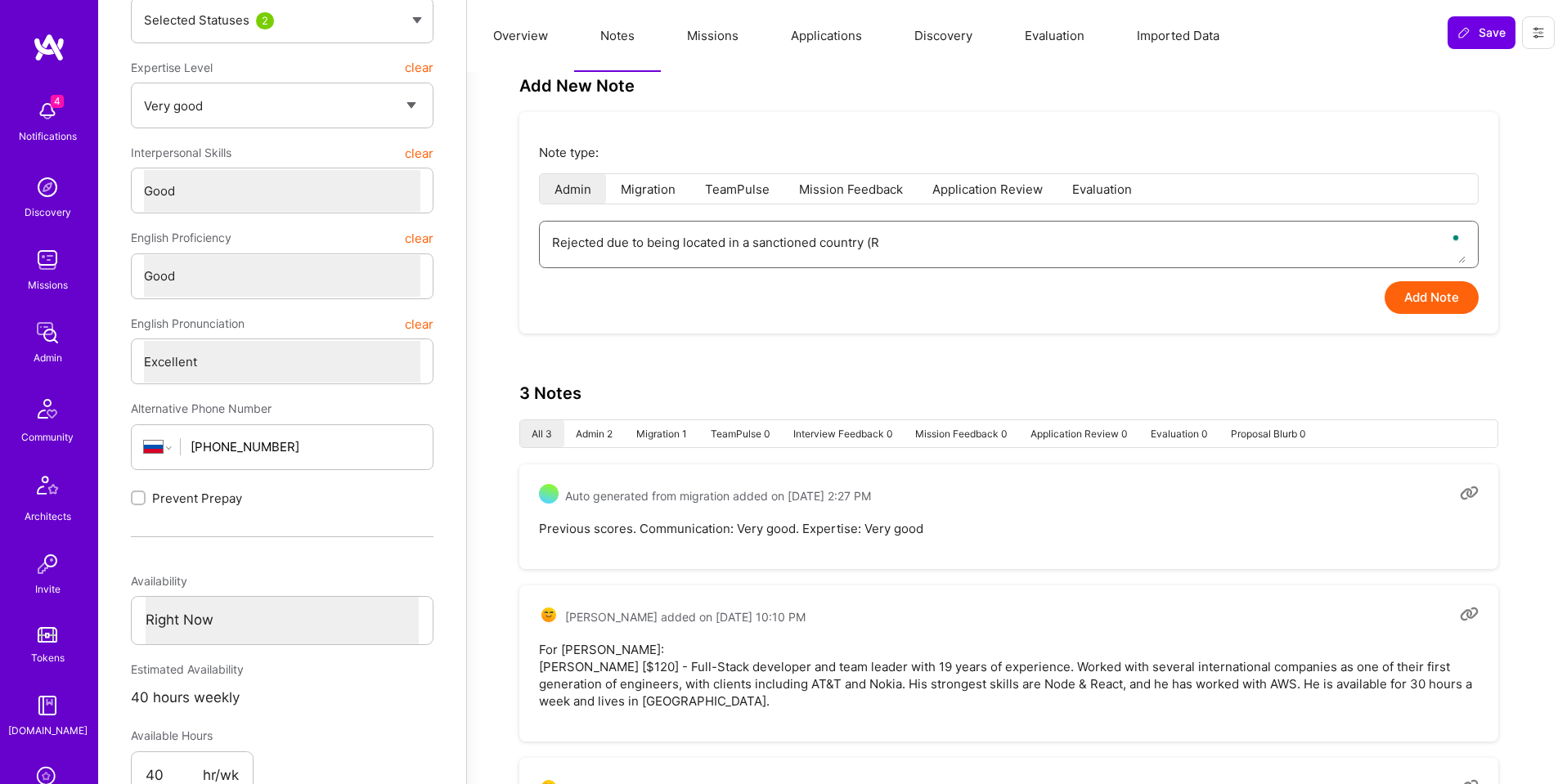
type textarea "Rejected due to being located in a sanctioned country (RU"
type textarea "x"
type textarea "Rejected due to being located in a sanctioned country (RU)"
click at [1425, 301] on button "Add Note" at bounding box center [1432, 298] width 94 height 33
type textarea "x"
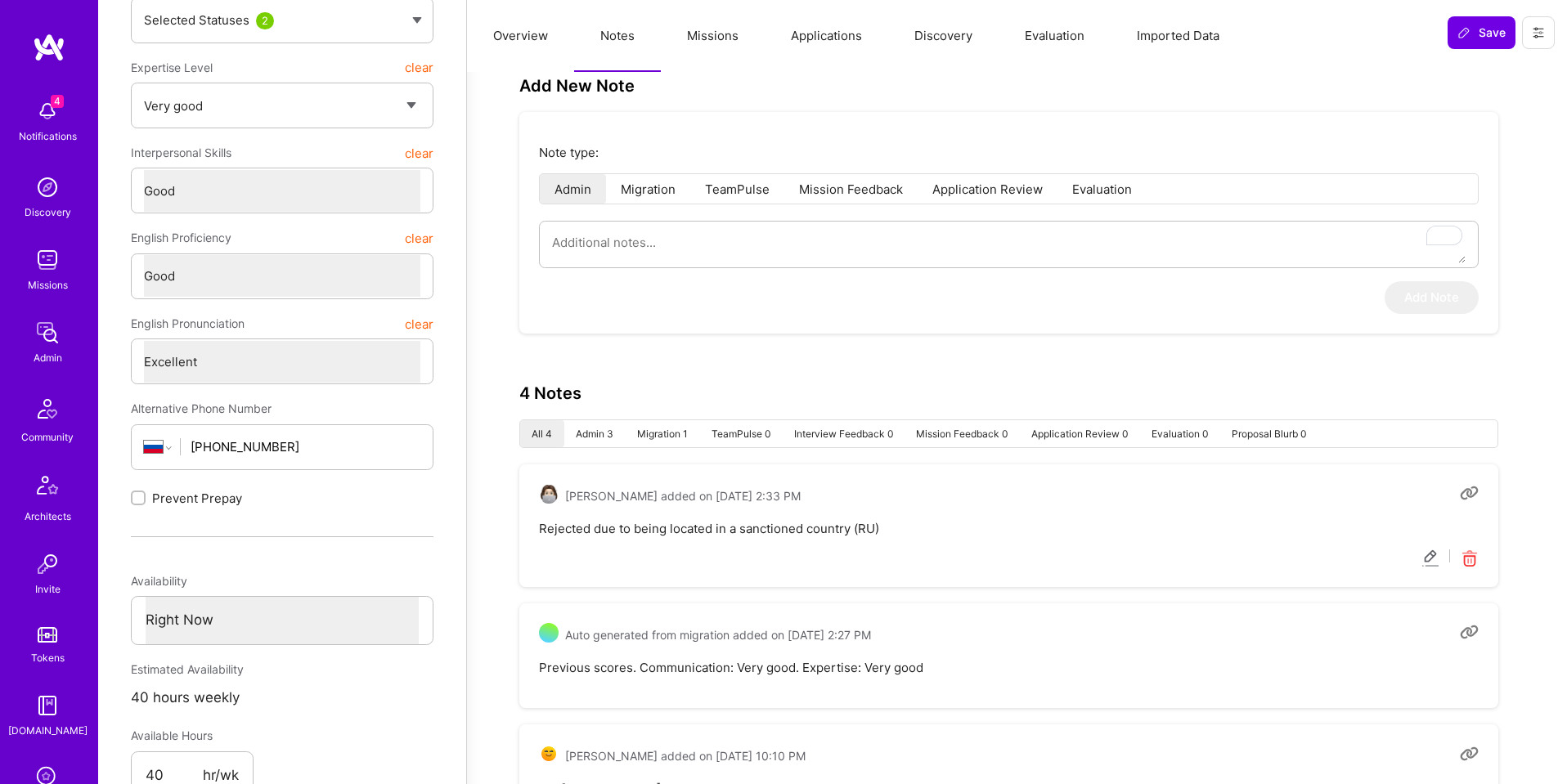
scroll to position [0, 0]
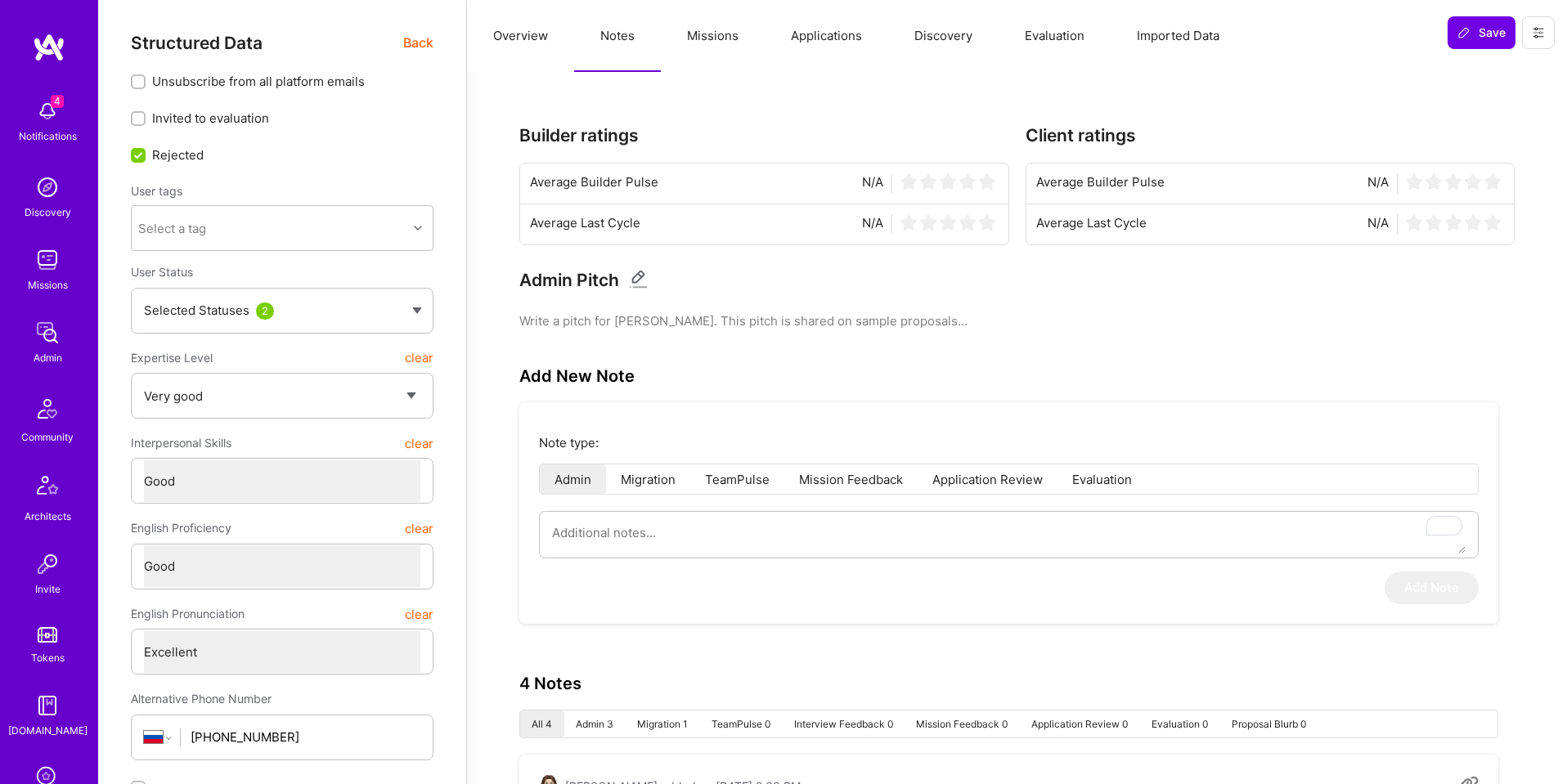
click at [1540, 45] on button at bounding box center [1539, 33] width 33 height 33
click at [418, 41] on span "Back" at bounding box center [418, 43] width 30 height 21
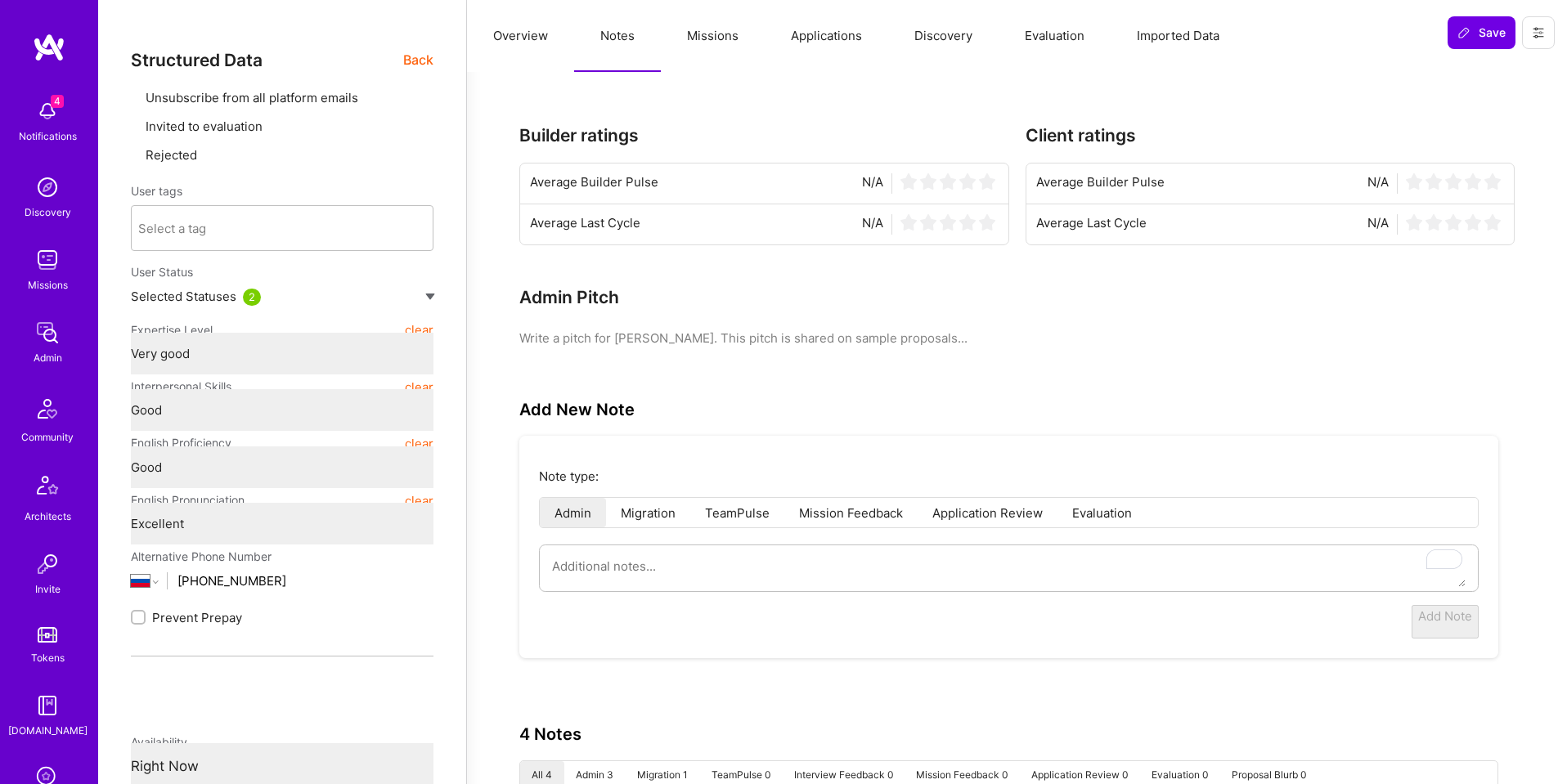
type textarea "x"
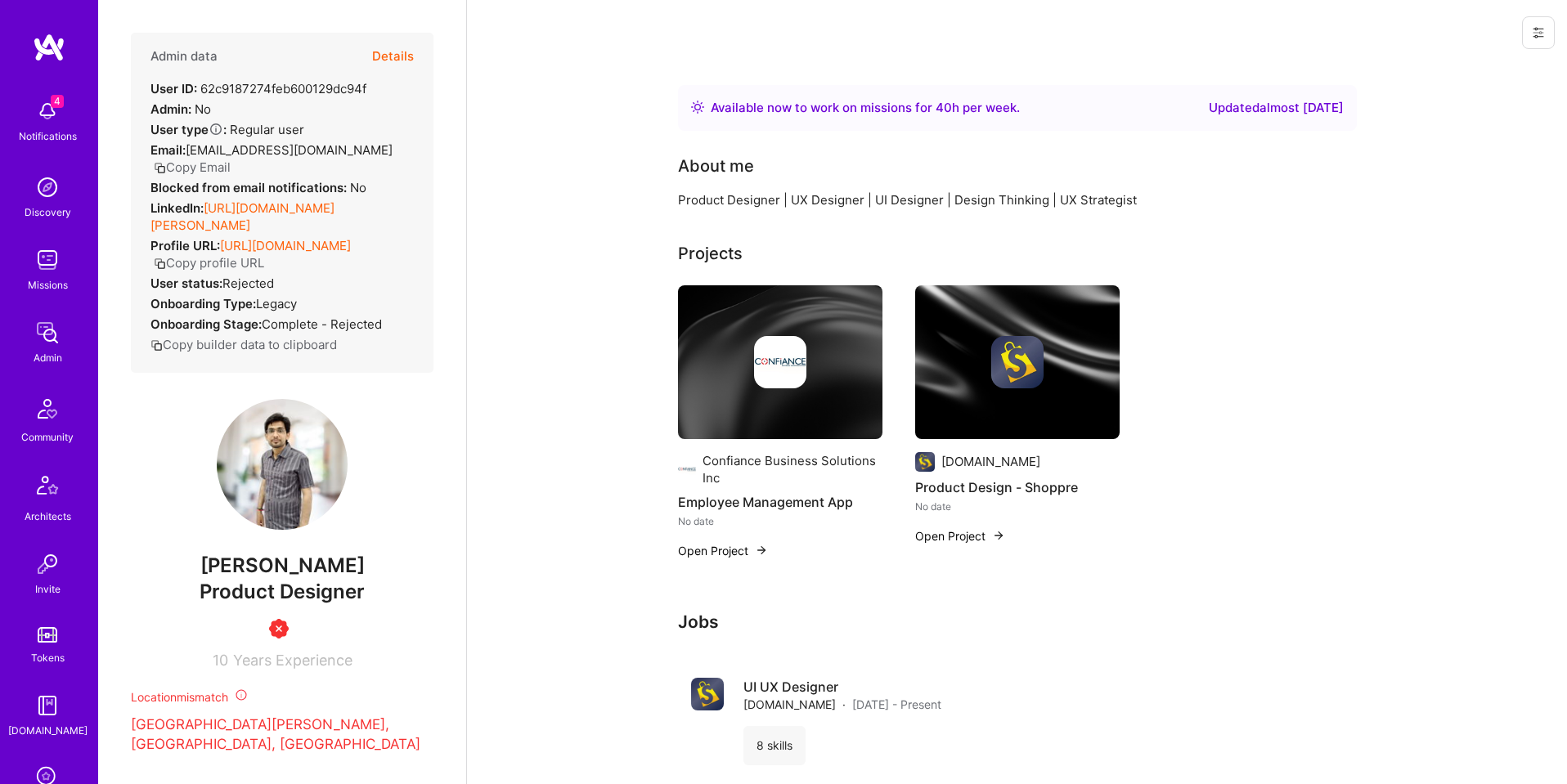
click at [395, 50] on button "Details" at bounding box center [393, 56] width 42 height 47
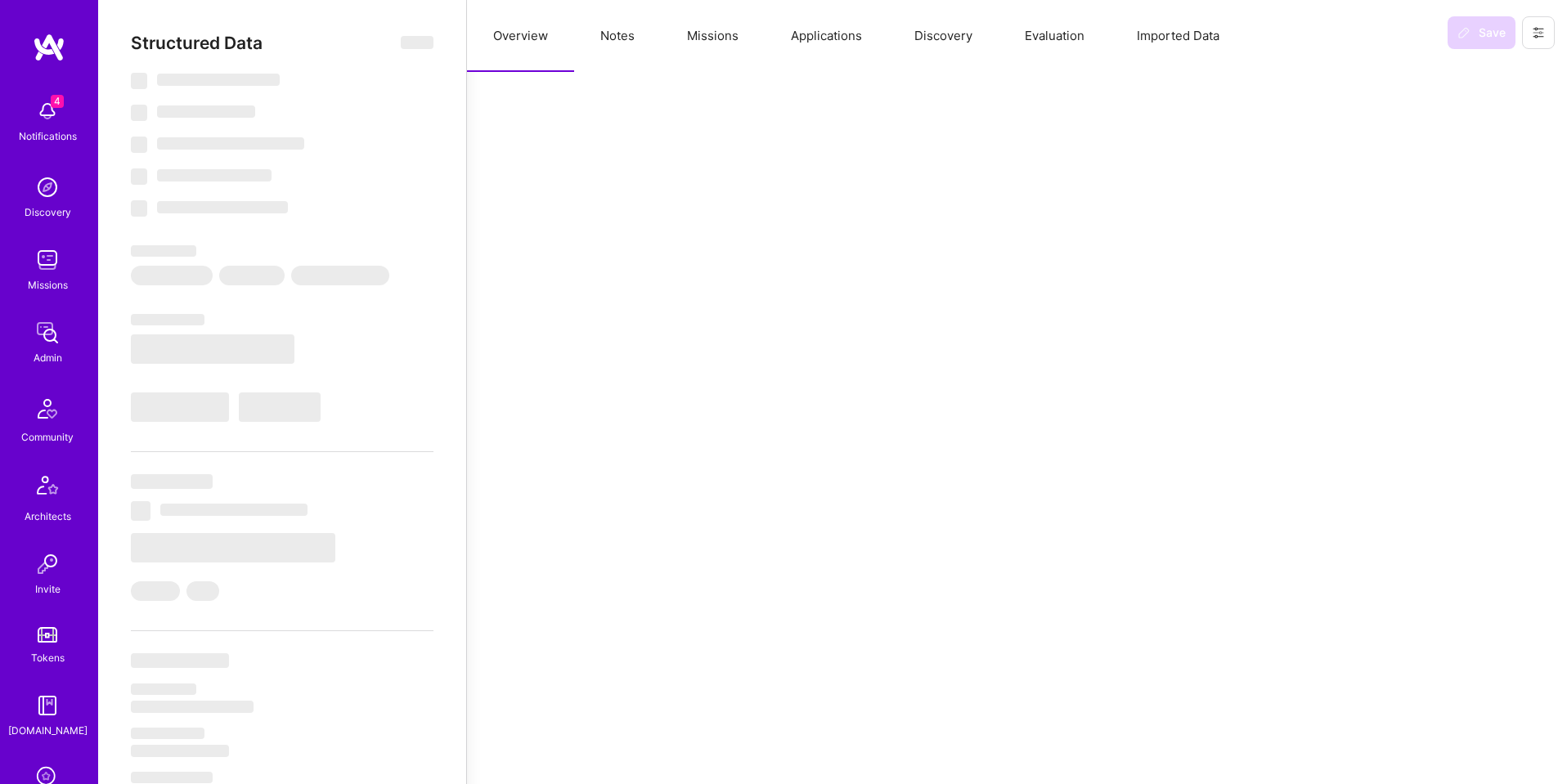
select select "Right Now"
select select "Unknown"
select select "IN"
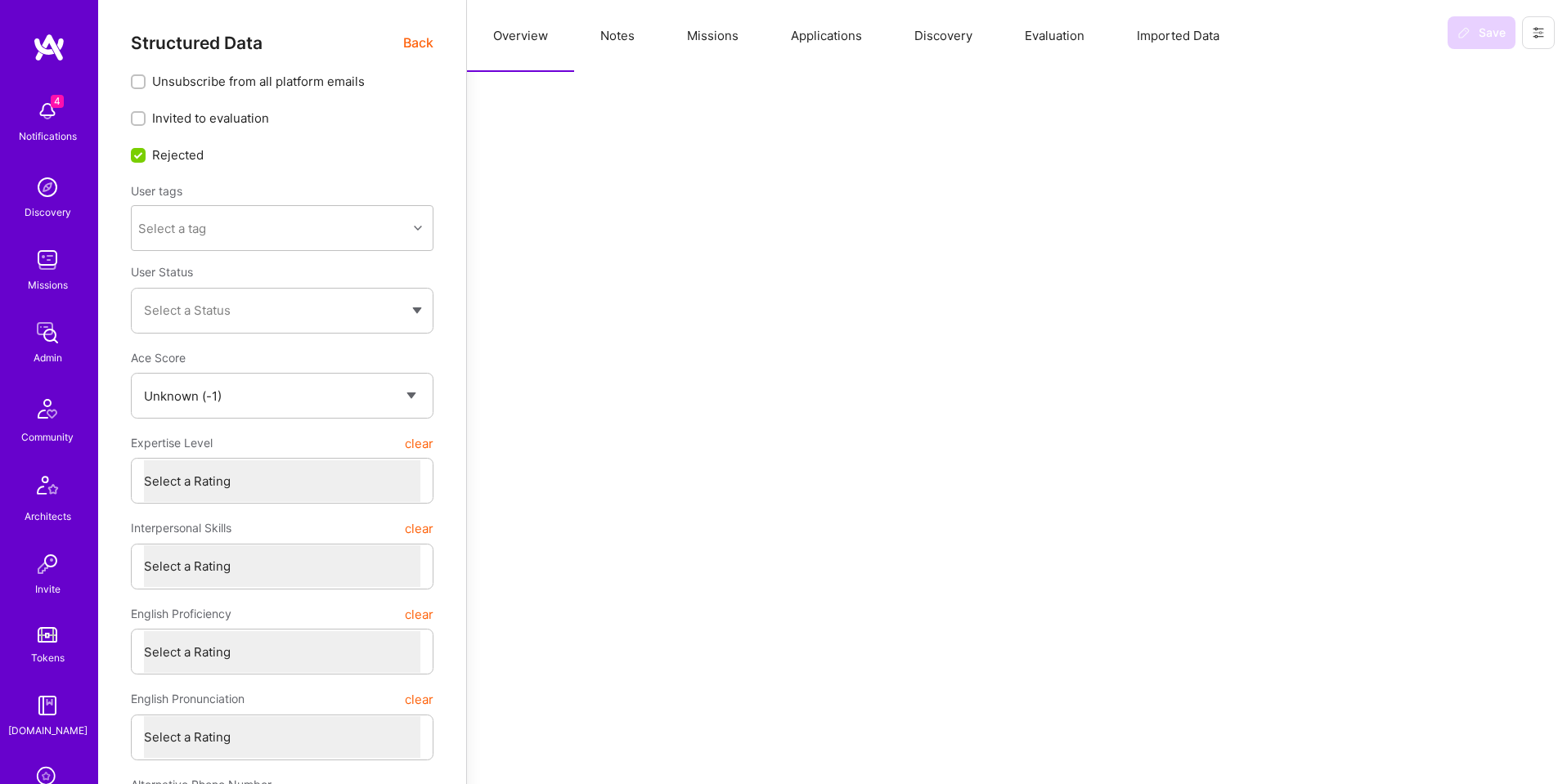
click at [707, 34] on button "Missions" at bounding box center [713, 36] width 104 height 72
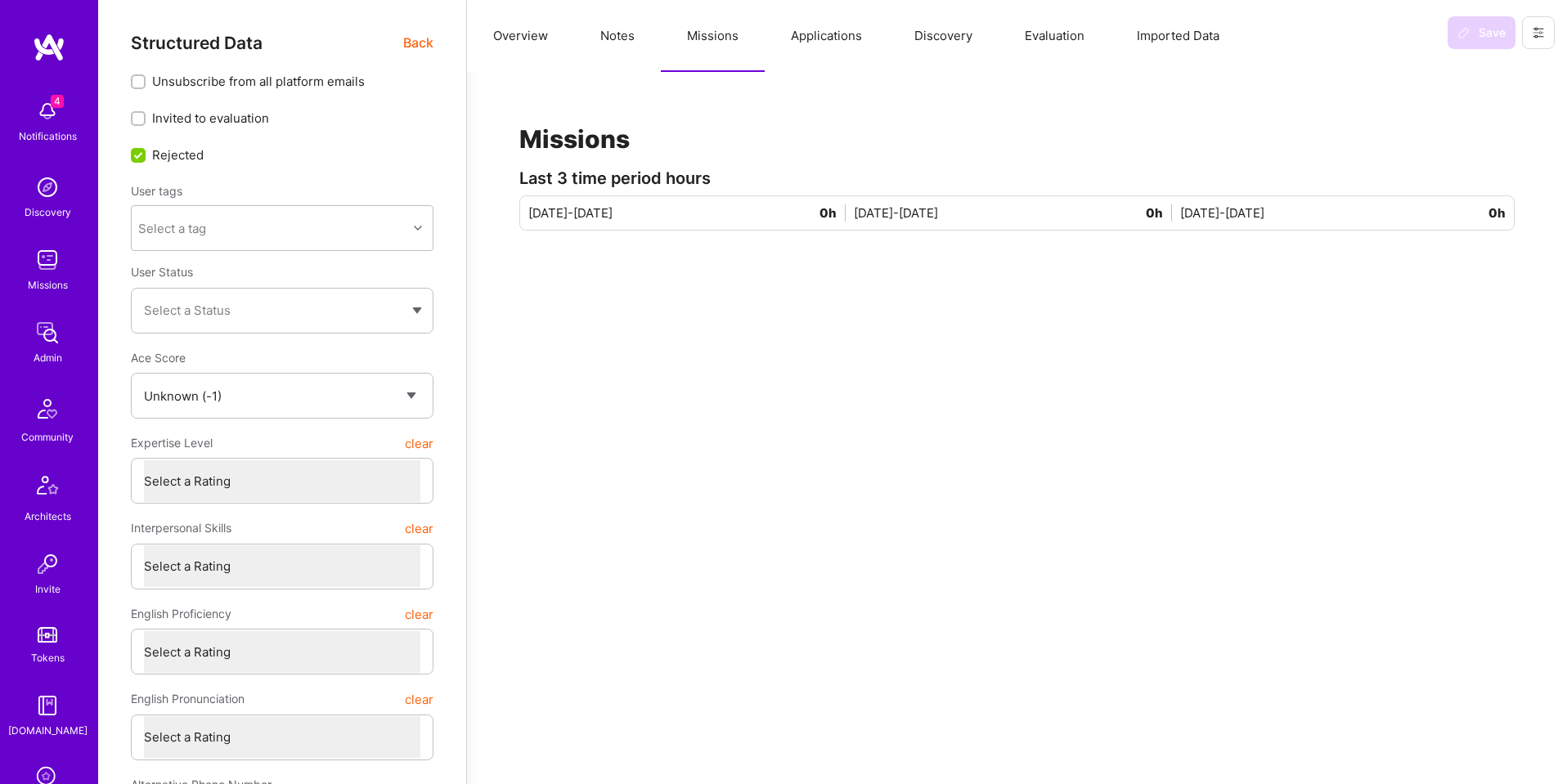
click at [639, 36] on button "Notes" at bounding box center [618, 36] width 87 height 72
type textarea "x"
